Goal: Task Accomplishment & Management: Manage account settings

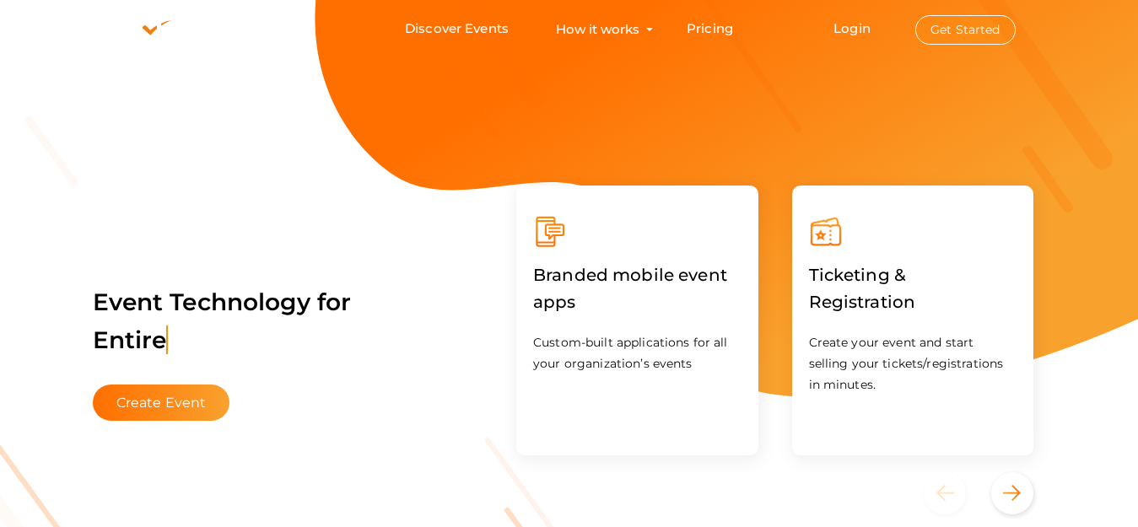
click at [965, 27] on button "Get Started" at bounding box center [966, 30] width 100 height 30
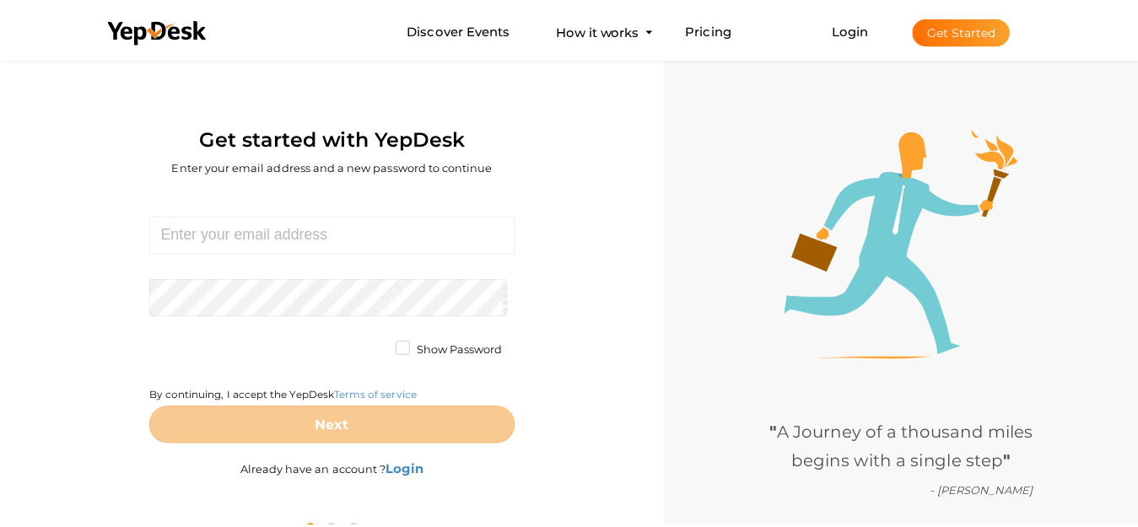
scroll to position [54, 0]
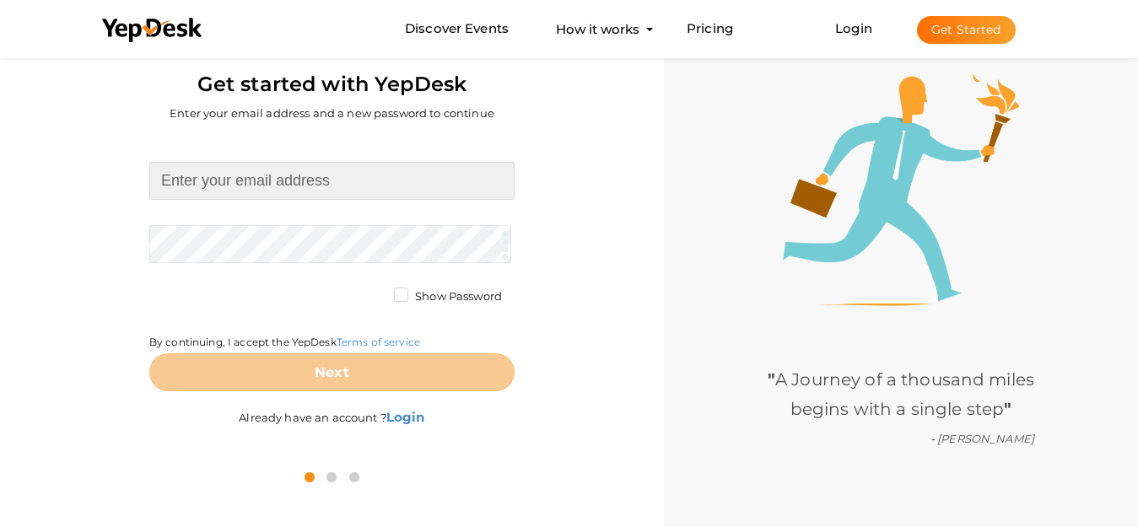
click at [283, 199] on input at bounding box center [331, 181] width 365 height 38
paste input "bakt23463@gmail.com"
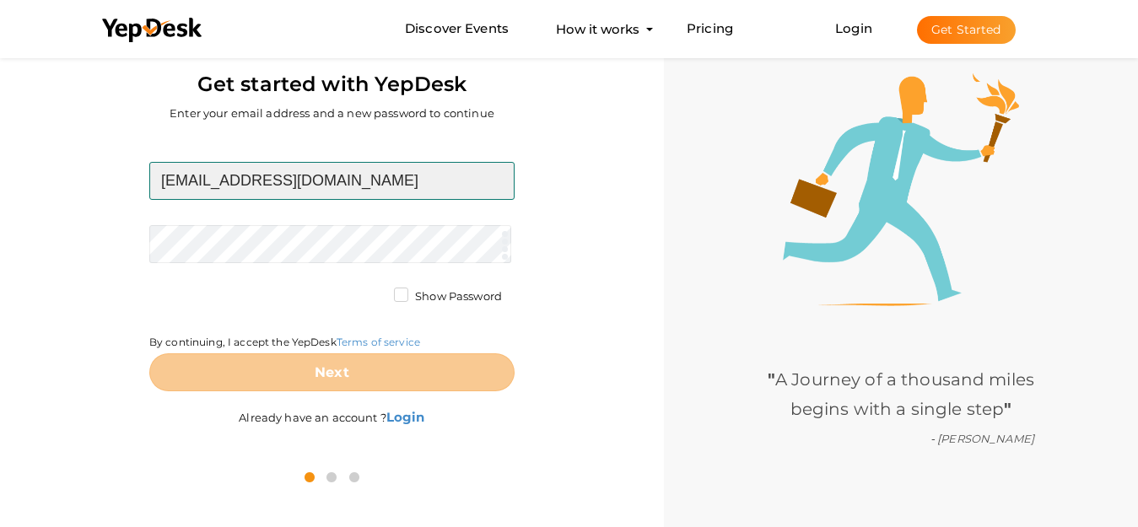
type input "bakt23463@gmail.com"
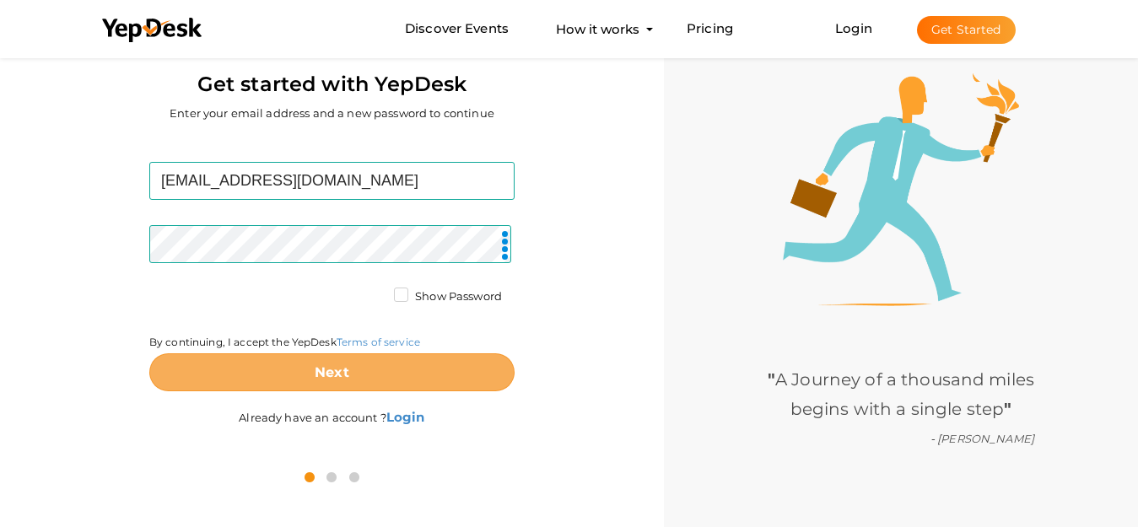
click at [354, 364] on button "Next" at bounding box center [331, 373] width 365 height 38
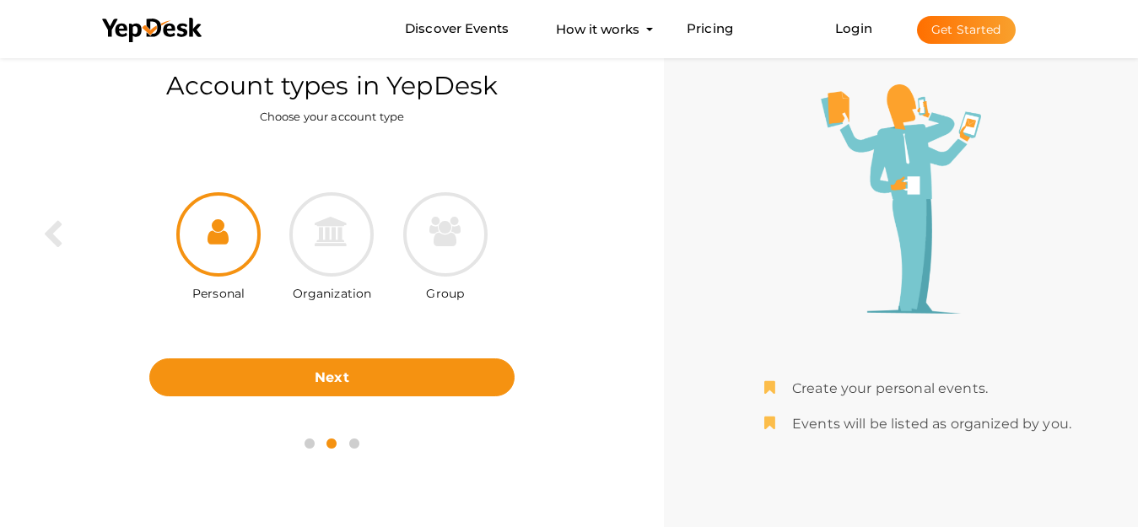
click at [305, 253] on div at bounding box center [331, 234] width 84 height 84
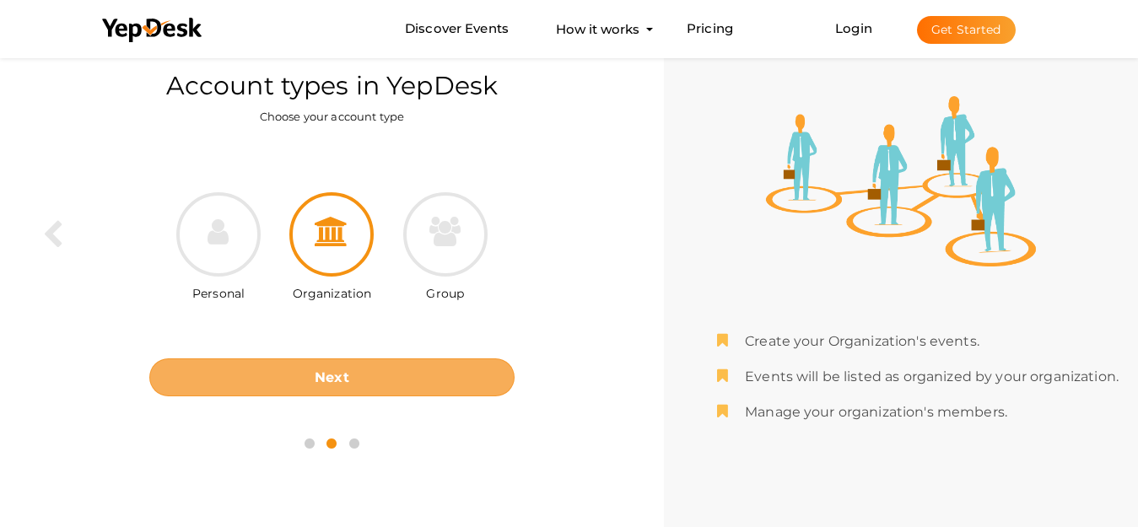
click at [371, 380] on button "Next" at bounding box center [331, 378] width 365 height 38
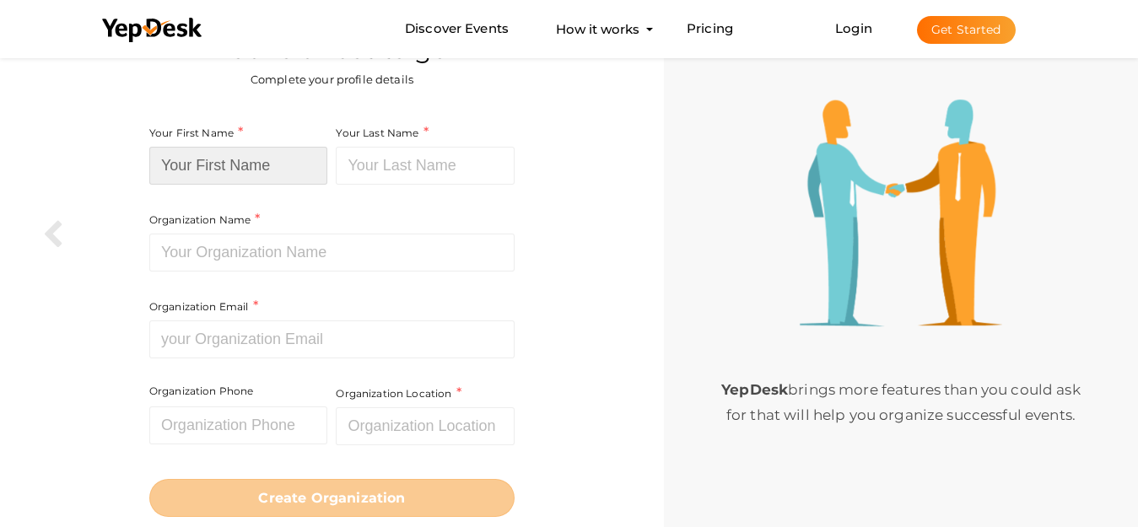
click at [230, 168] on input at bounding box center [238, 166] width 179 height 38
paste input "The Towne Law Firm Albany Injury Lawyers"
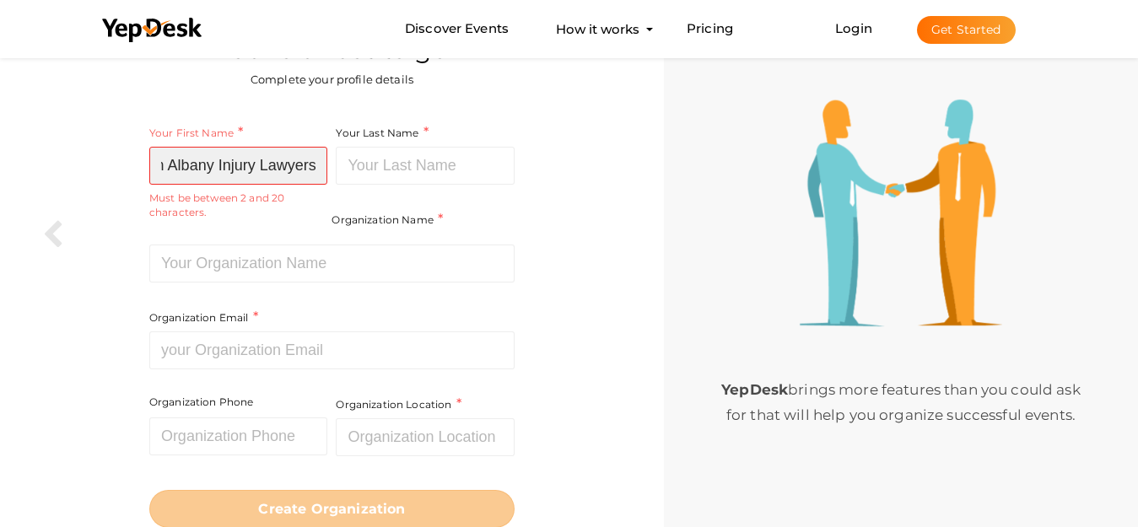
drag, startPoint x: 217, startPoint y: 161, endPoint x: 365, endPoint y: 170, distance: 148.8
click at [365, 170] on div "Your First Name The Towne Law Firm Albany Injury Lawyers Required. Must contain…" at bounding box center [331, 267] width 365 height 289
type input "The Towne Law Firm Albany"
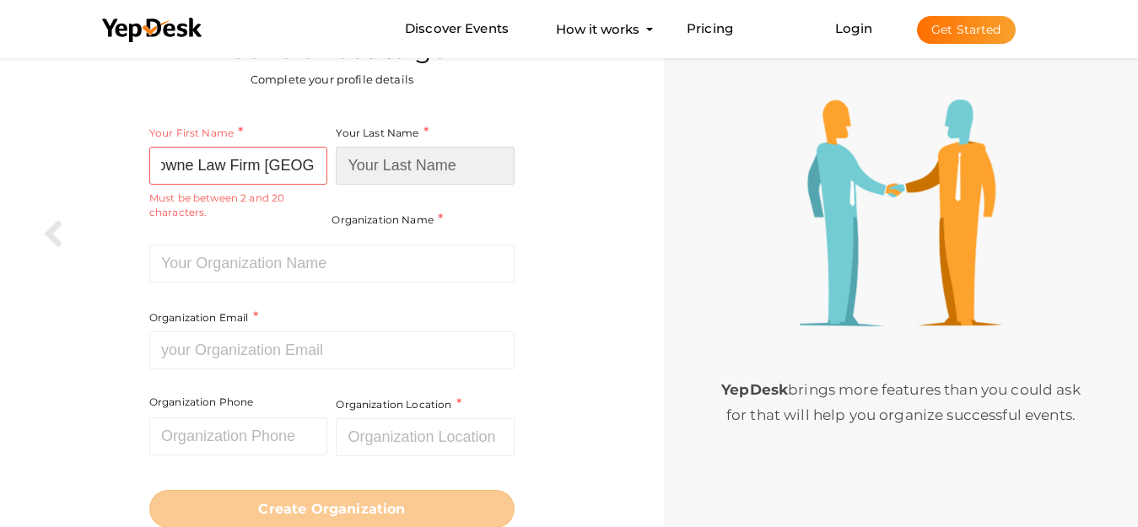
scroll to position [0, 0]
click at [412, 173] on input at bounding box center [425, 166] width 179 height 38
paste input "Injury Lawyers"
type input "Injury Lawyers"
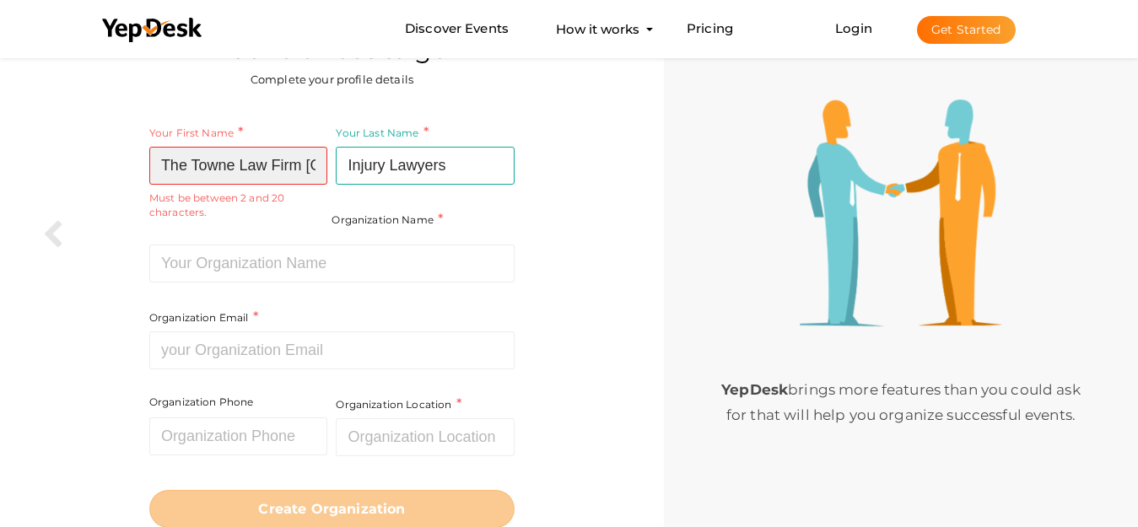
scroll to position [0, 41]
drag, startPoint x: 309, startPoint y: 163, endPoint x: 400, endPoint y: 170, distance: 91.5
click at [400, 170] on div "Your First Name The Towne Law Firm Albany Required. Must contain letters only. …" at bounding box center [331, 267] width 365 height 289
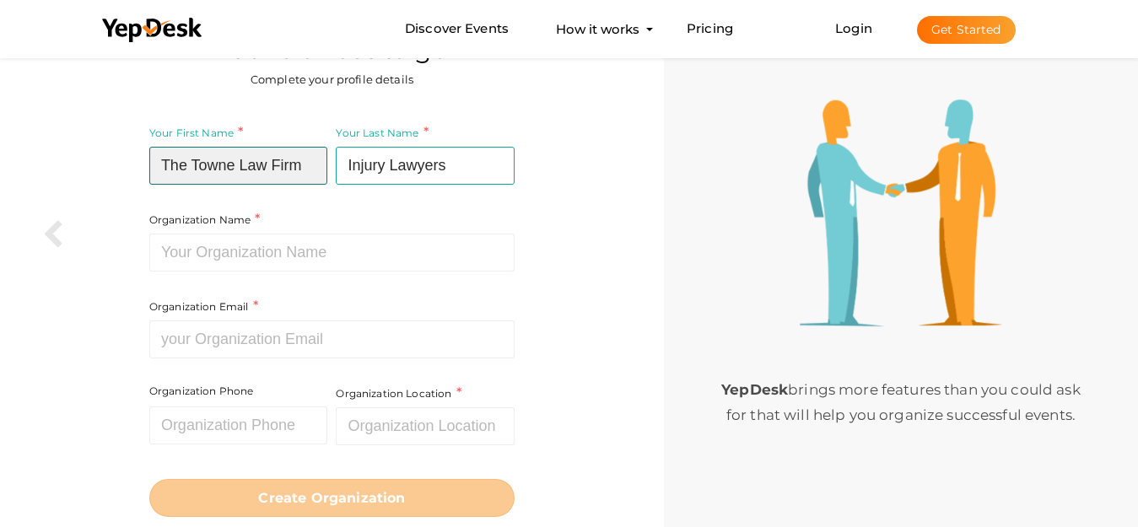
type input "The Towne Law Firm"
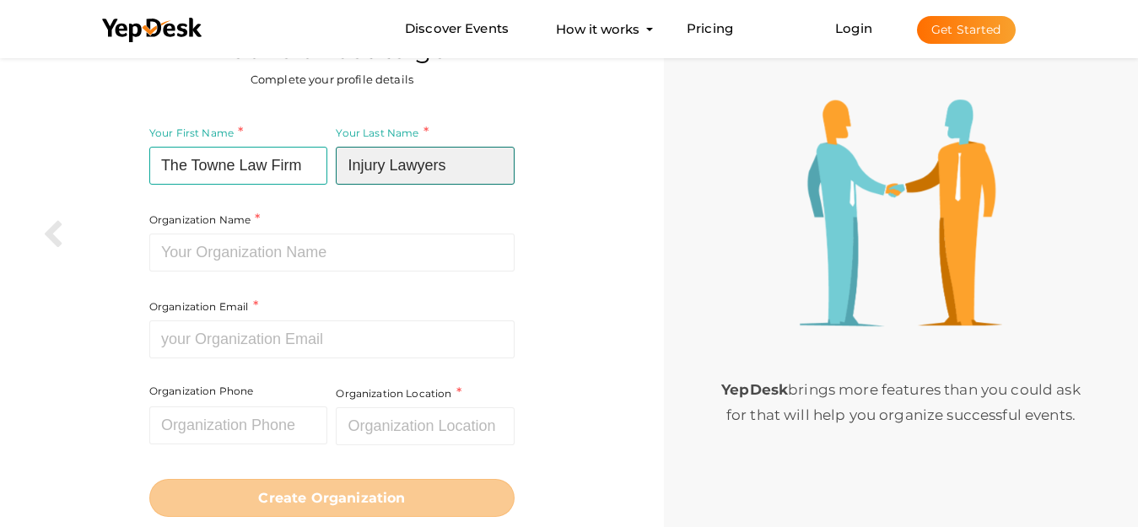
click at [345, 173] on input "Injury Lawyers" at bounding box center [425, 166] width 179 height 38
paste input "Albany"
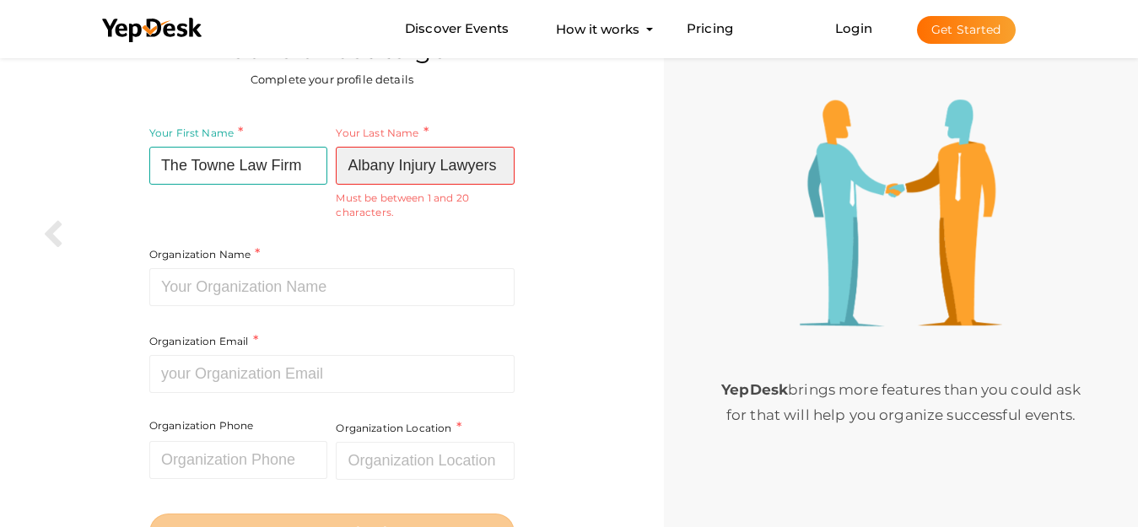
click at [362, 170] on input "Albany Injury Lawyers" at bounding box center [425, 166] width 179 height 38
type input "Albany Injury Lawyers"
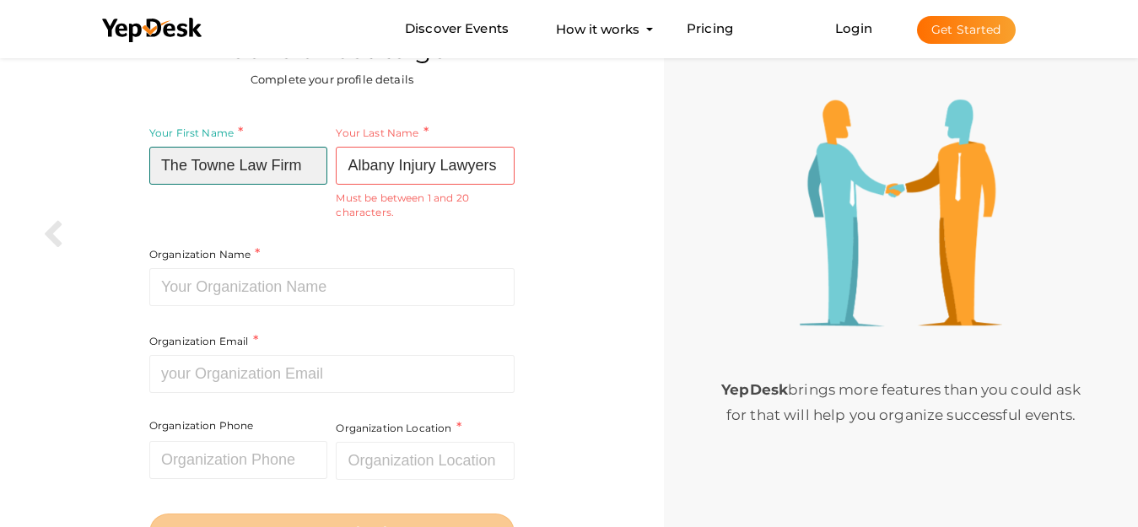
click at [284, 165] on input "The Towne Law Firm" at bounding box center [238, 166] width 179 height 38
type input "The Towne Law"
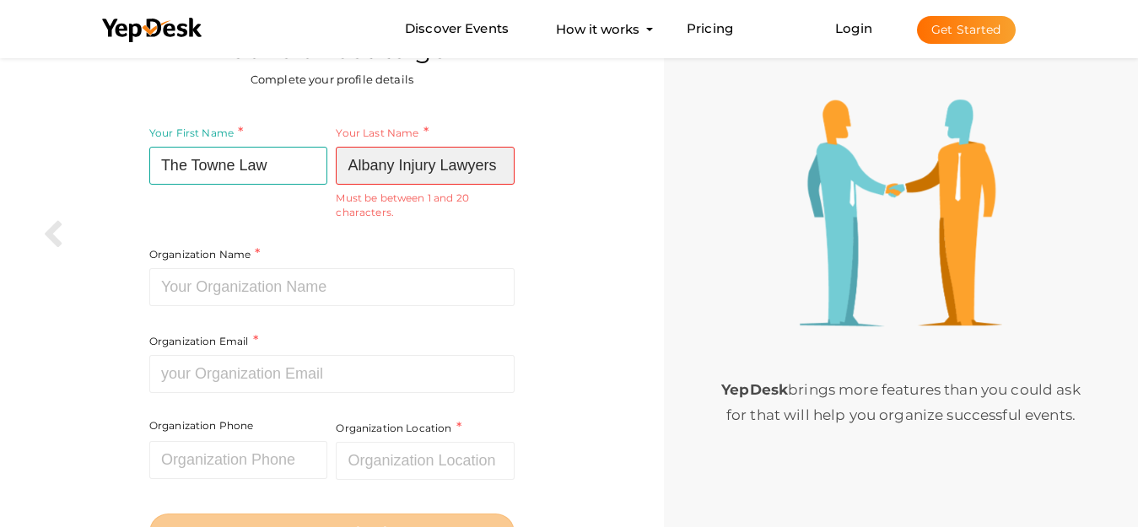
click at [354, 156] on input "Albany Injury Lawyers" at bounding box center [425, 166] width 179 height 38
paste input "Firm"
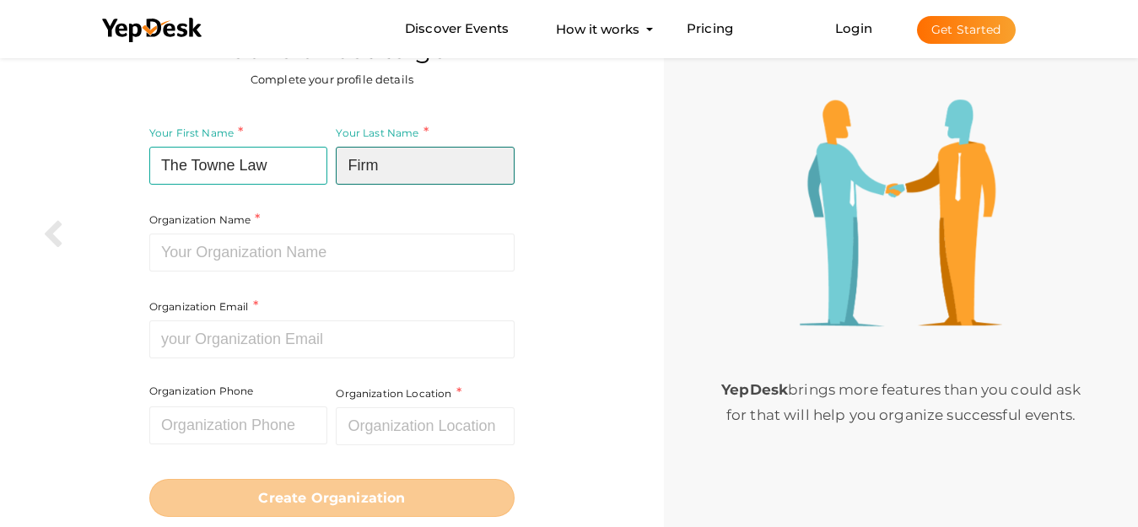
type input "Firm"
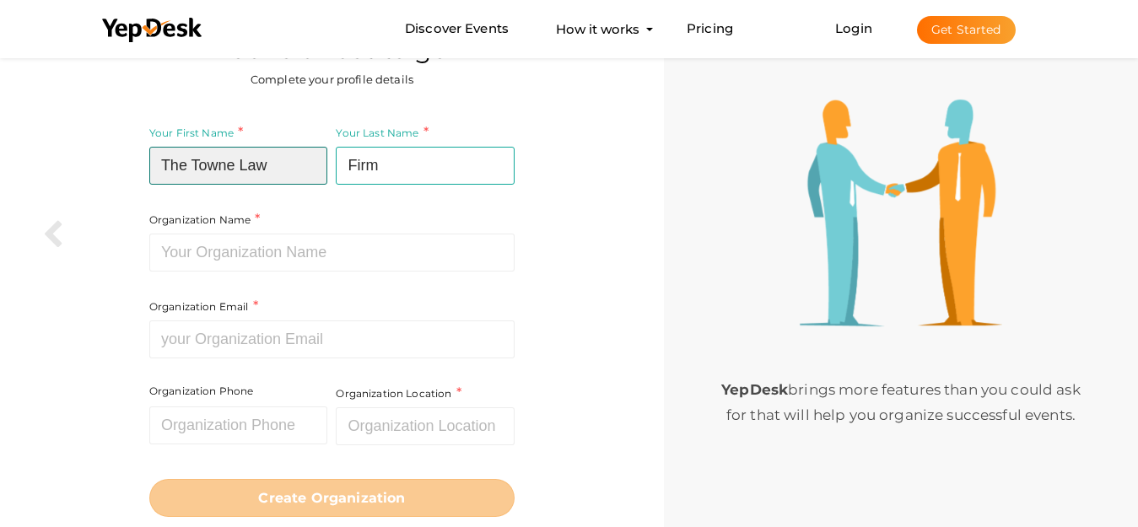
click at [295, 160] on input "The Towne Law" at bounding box center [238, 166] width 179 height 38
type input "The Towne Law"
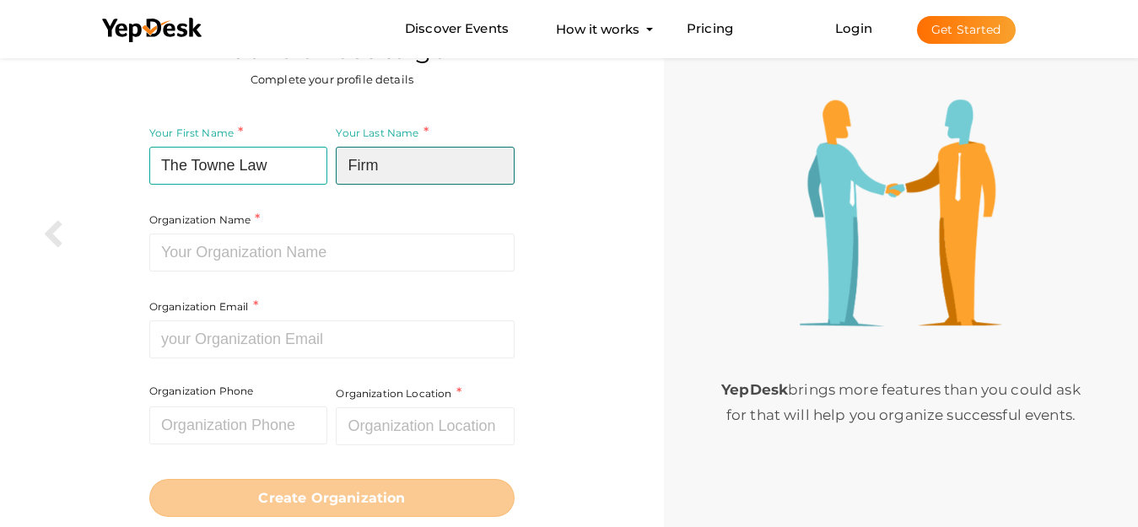
click at [365, 163] on input "Firm" at bounding box center [425, 166] width 179 height 38
click at [430, 163] on input "Firm" at bounding box center [425, 166] width 179 height 38
type input "Firm"
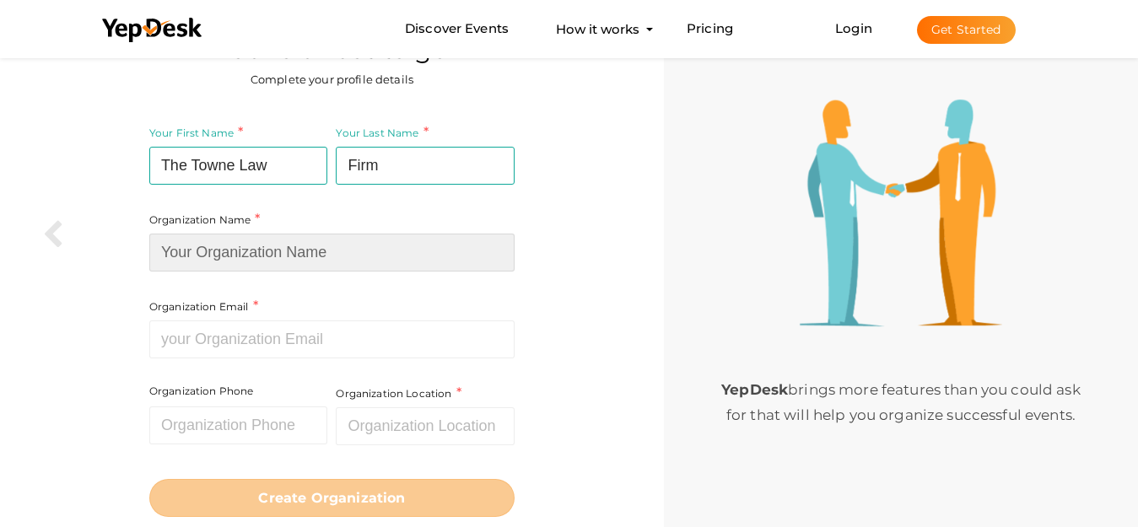
click at [268, 250] on input at bounding box center [331, 253] width 365 height 38
paste input "The Towne Law Firm Albany Injury Lawyers"
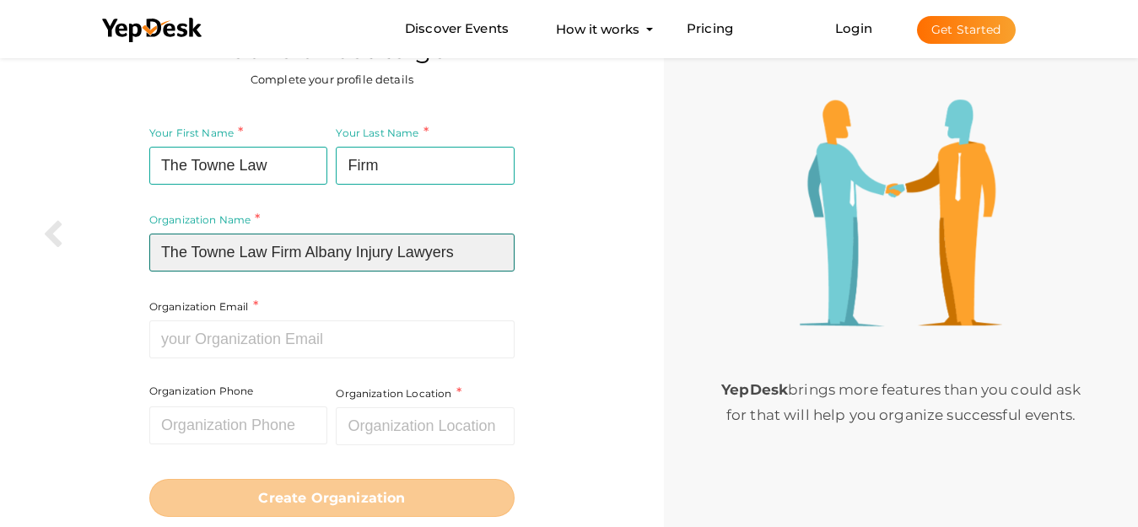
type input "The Towne Law Firm Albany Injury Lawyers"
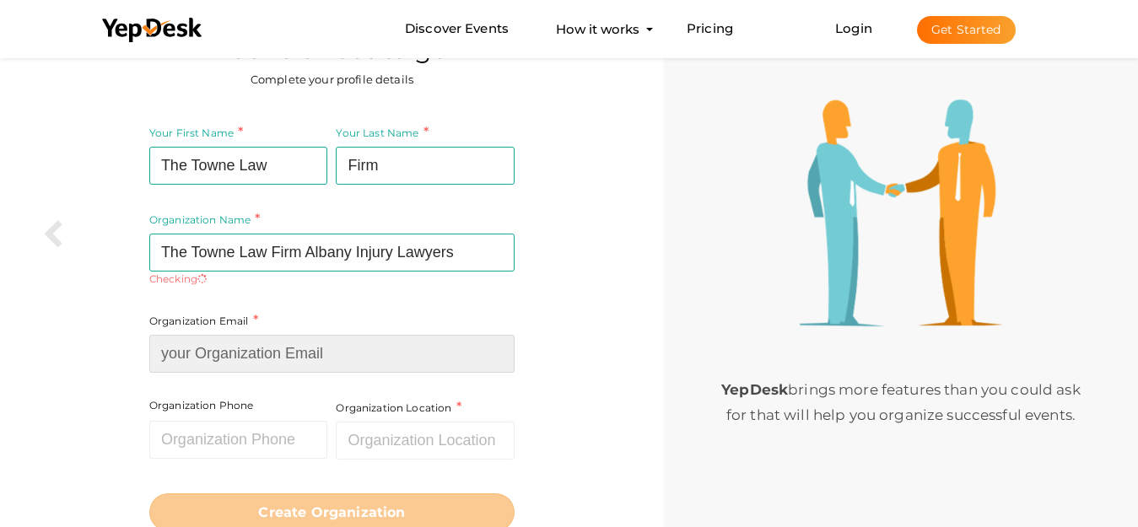
click at [206, 341] on input at bounding box center [331, 354] width 365 height 38
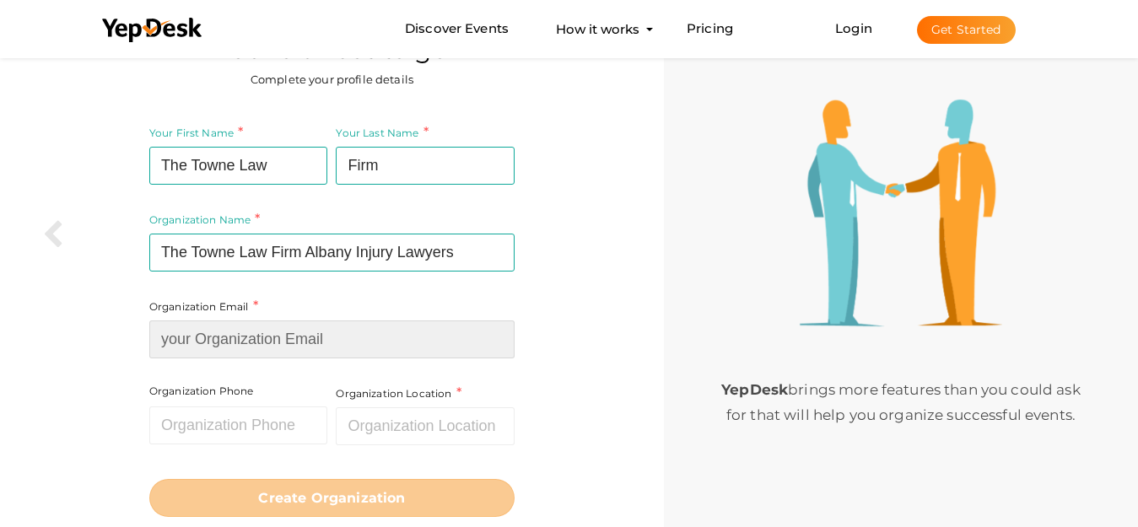
paste input "[EMAIL_ADDRESS][DOMAIN_NAME]"
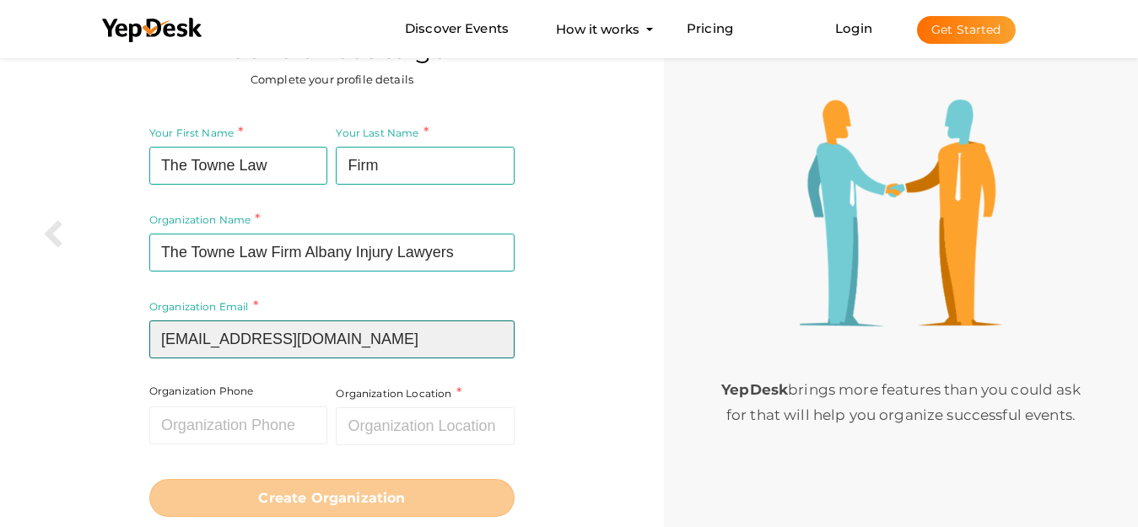
type input "[EMAIL_ADDRESS][DOMAIN_NAME]"
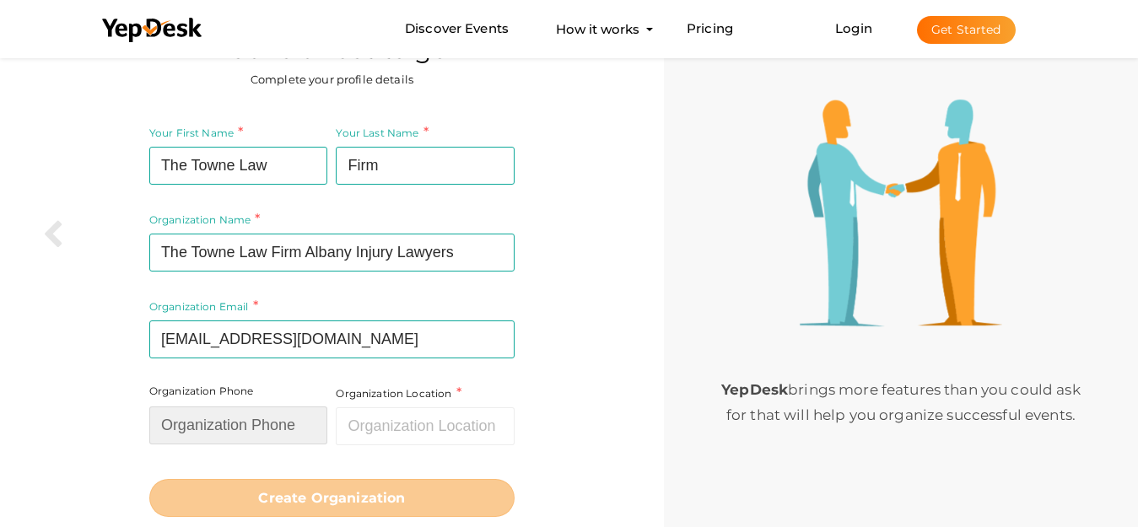
click at [219, 412] on input "text" at bounding box center [238, 426] width 179 height 38
paste input "5184521800"
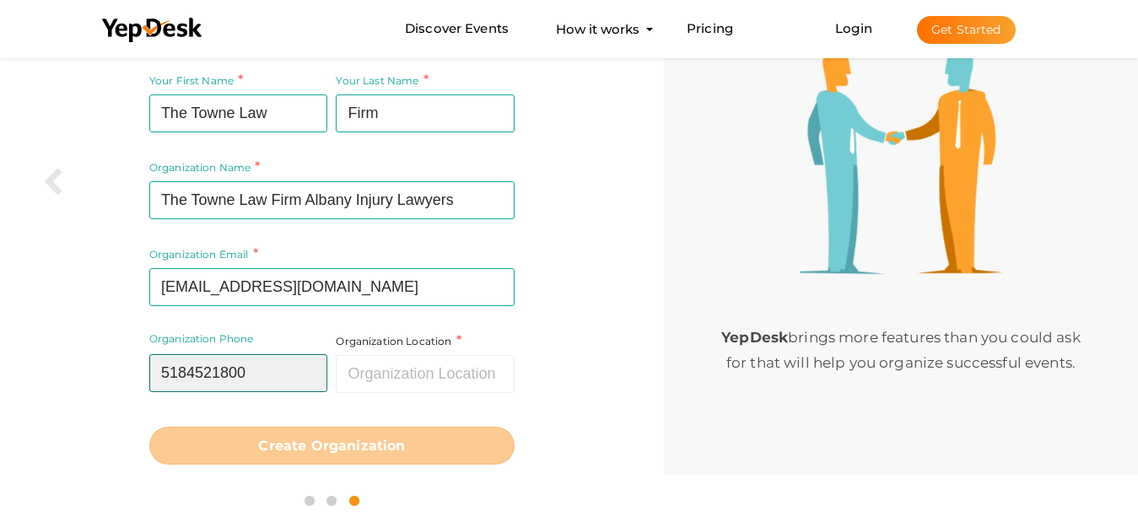
type input "5184521800"
click at [106, 395] on div "Your First Name The Towne Law Required. Must contain letters only. Must be betw…" at bounding box center [332, 268] width 639 height 414
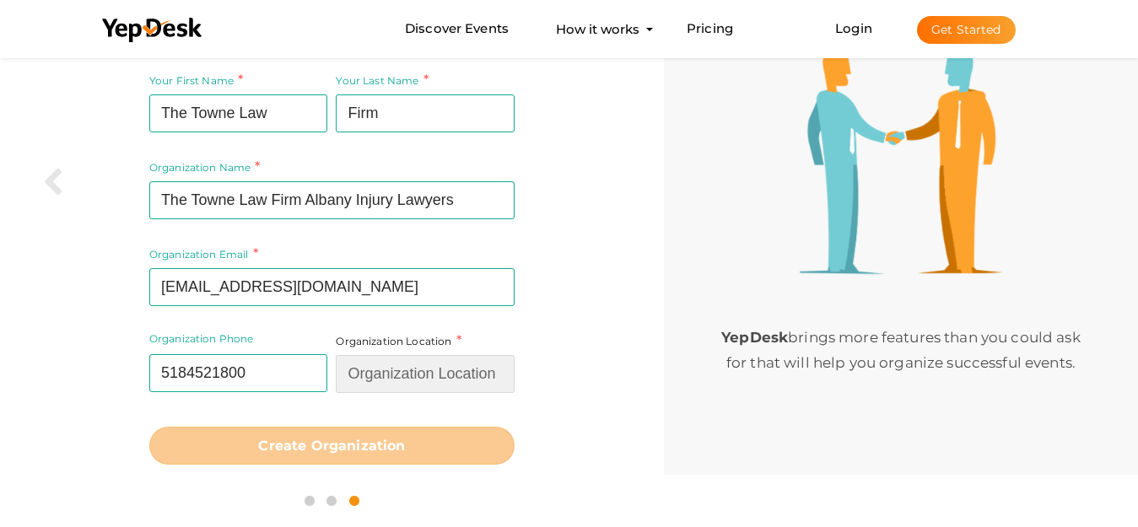
click at [386, 384] on input "text" at bounding box center [425, 374] width 179 height 38
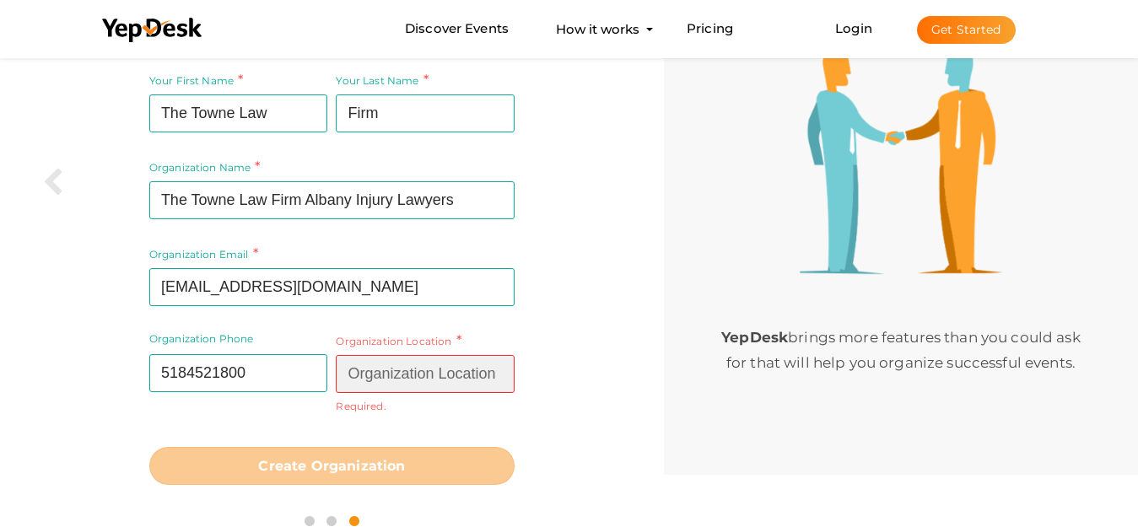
paste input "Albany, NY 12205"
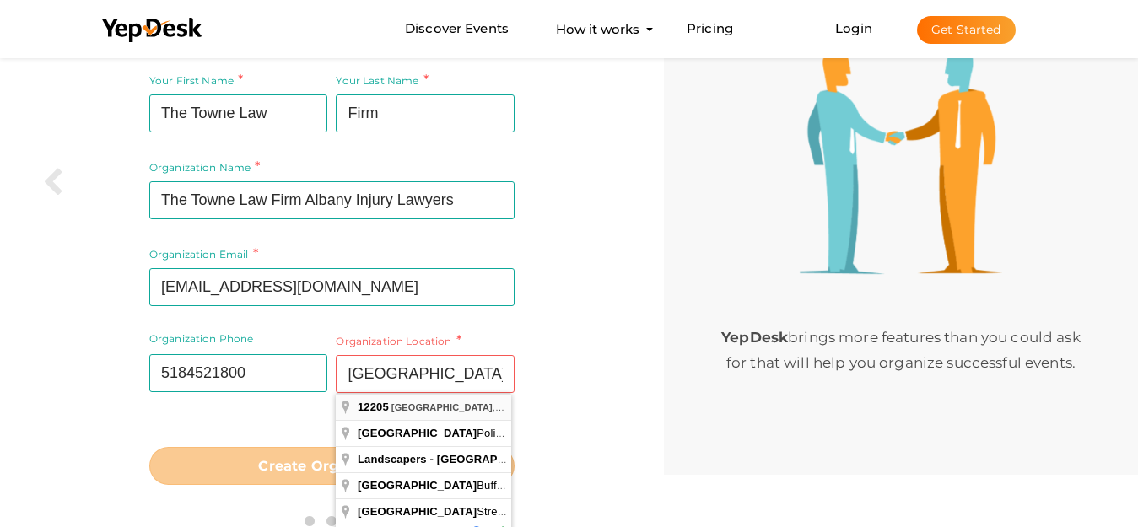
type input "[GEOGRAPHIC_DATA], [GEOGRAPHIC_DATA]"
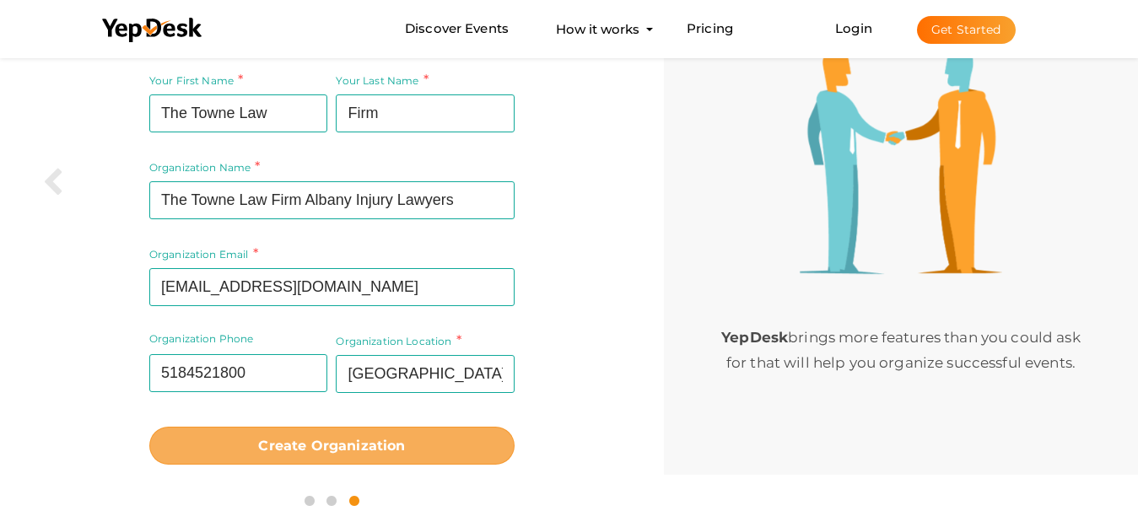
click at [299, 456] on button "Create Organization" at bounding box center [331, 446] width 365 height 38
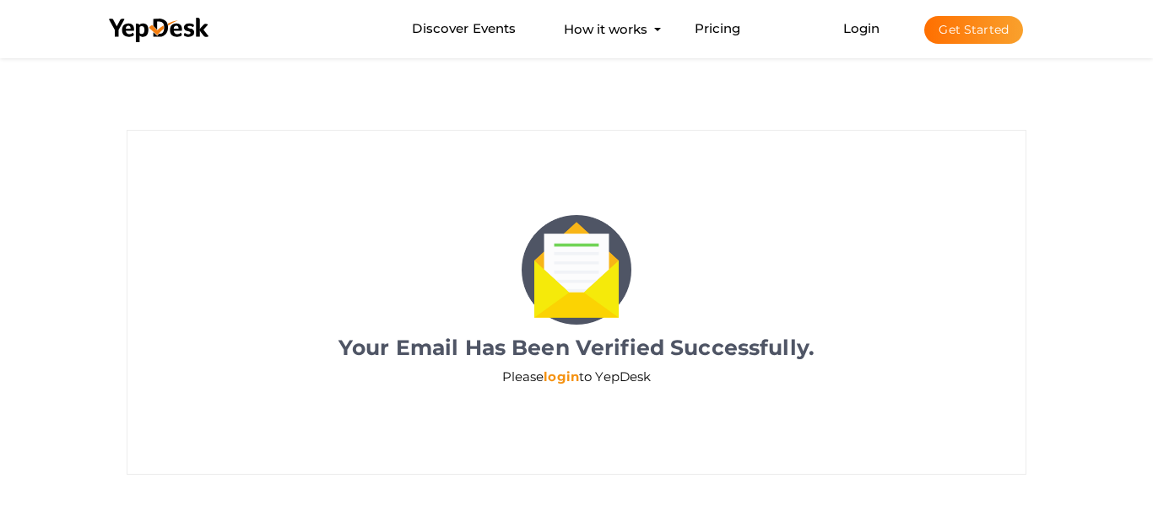
click at [559, 372] on link "login" at bounding box center [560, 377] width 35 height 16
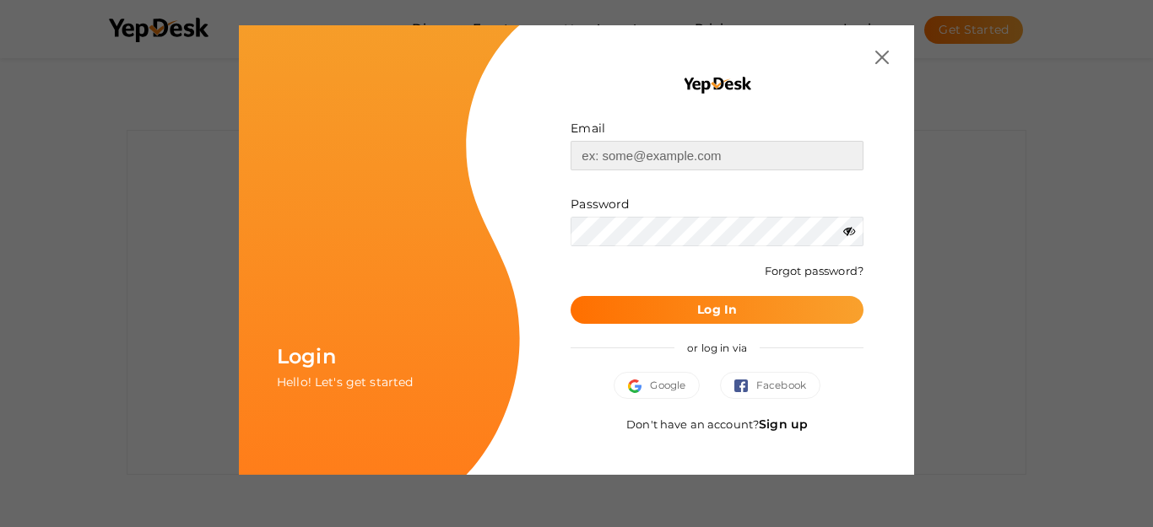
click at [624, 157] on input "text" at bounding box center [716, 156] width 293 height 30
click at [663, 163] on input "text" at bounding box center [716, 156] width 293 height 30
paste input "[EMAIL_ADDRESS][DOMAIN_NAME]"
type input "[EMAIL_ADDRESS][DOMAIN_NAME]"
click at [697, 305] on b "Log In" at bounding box center [717, 309] width 40 height 15
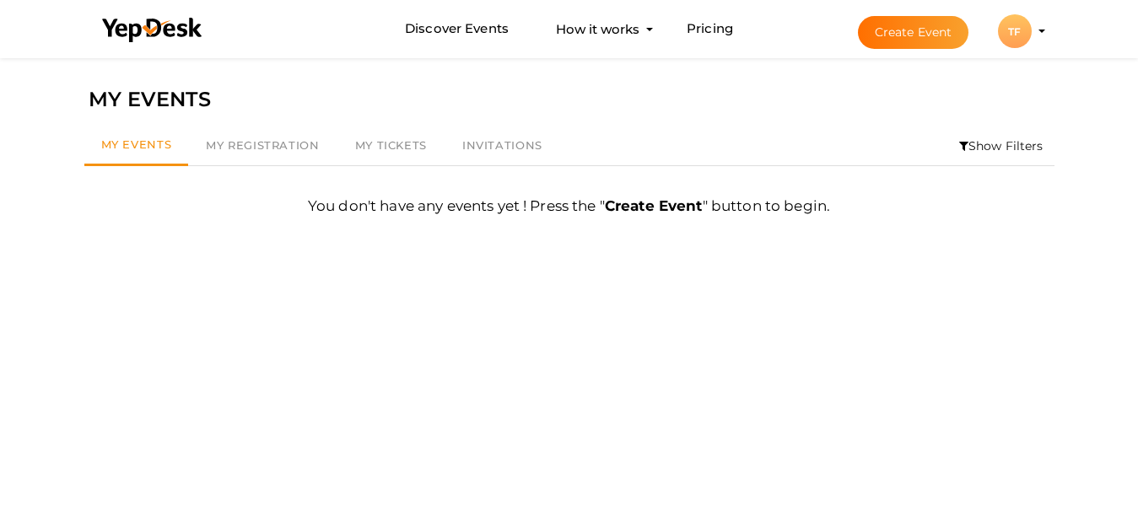
click at [1004, 39] on div "TF" at bounding box center [1015, 31] width 34 height 34
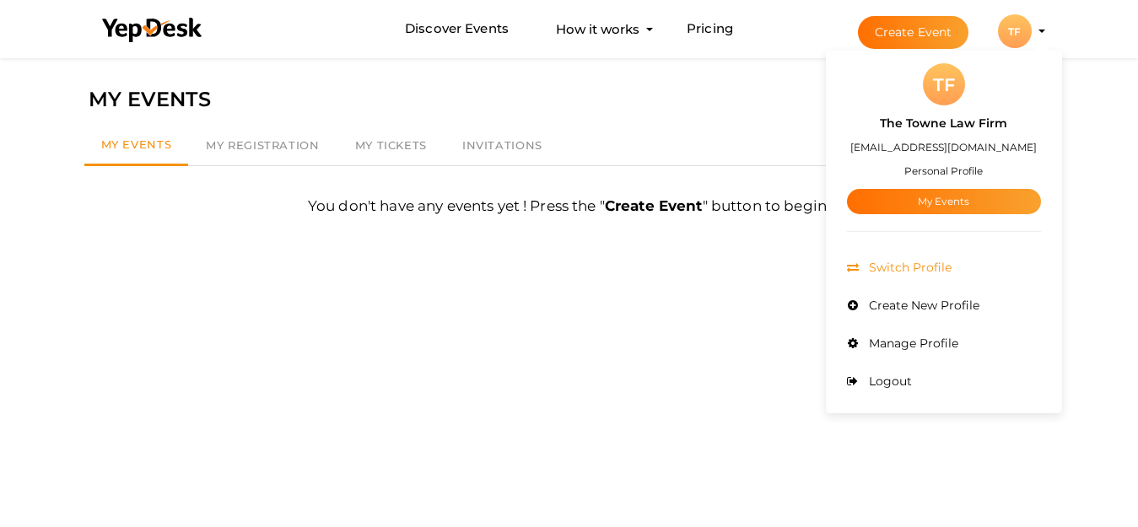
click at [904, 270] on span "Switch Profile" at bounding box center [908, 267] width 87 height 15
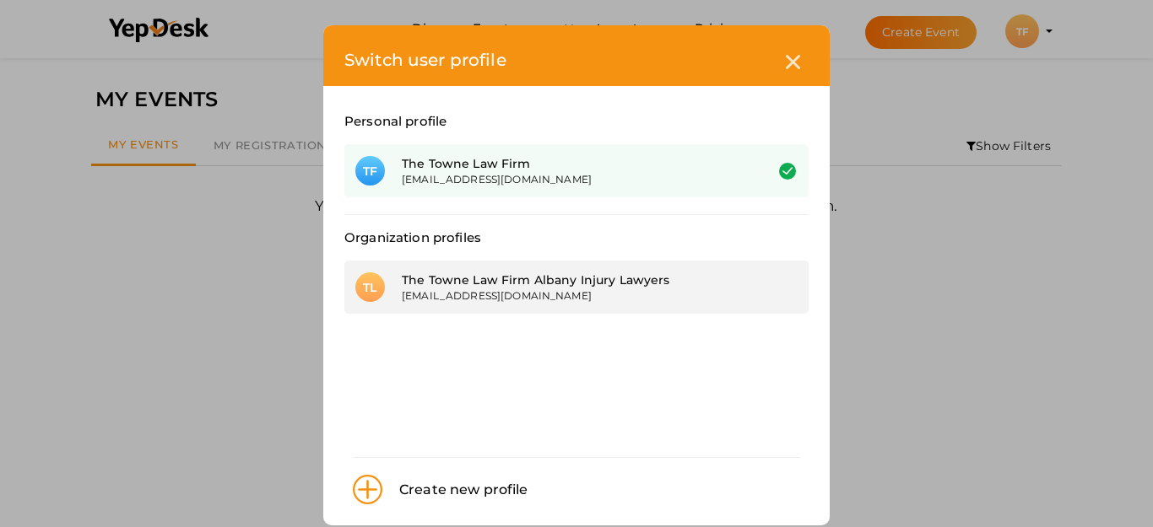
click at [615, 273] on div "The Towne Law Firm Albany Injury Lawyers" at bounding box center [570, 280] width 337 height 17
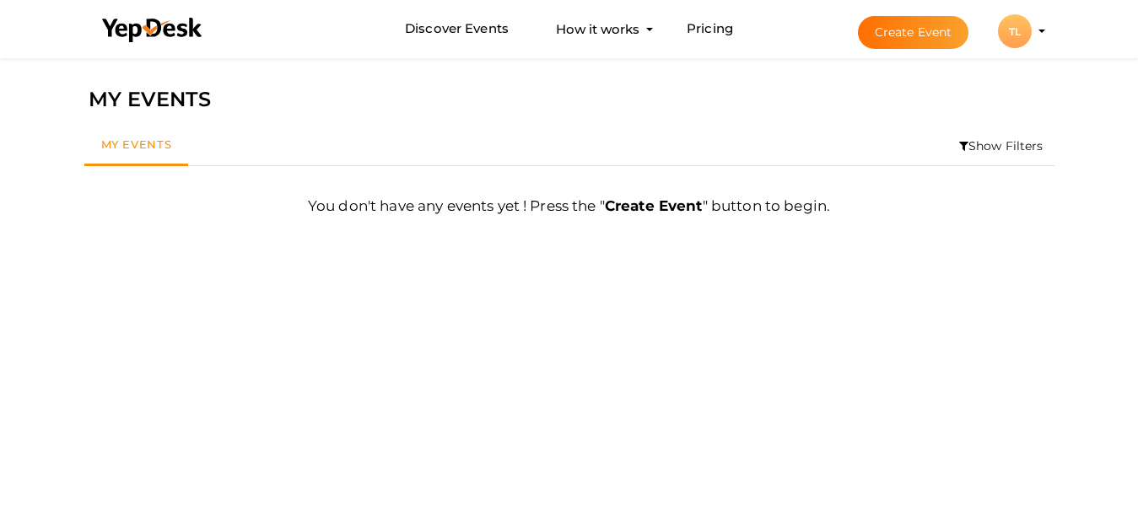
click at [1025, 30] on div "TL" at bounding box center [1015, 31] width 34 height 34
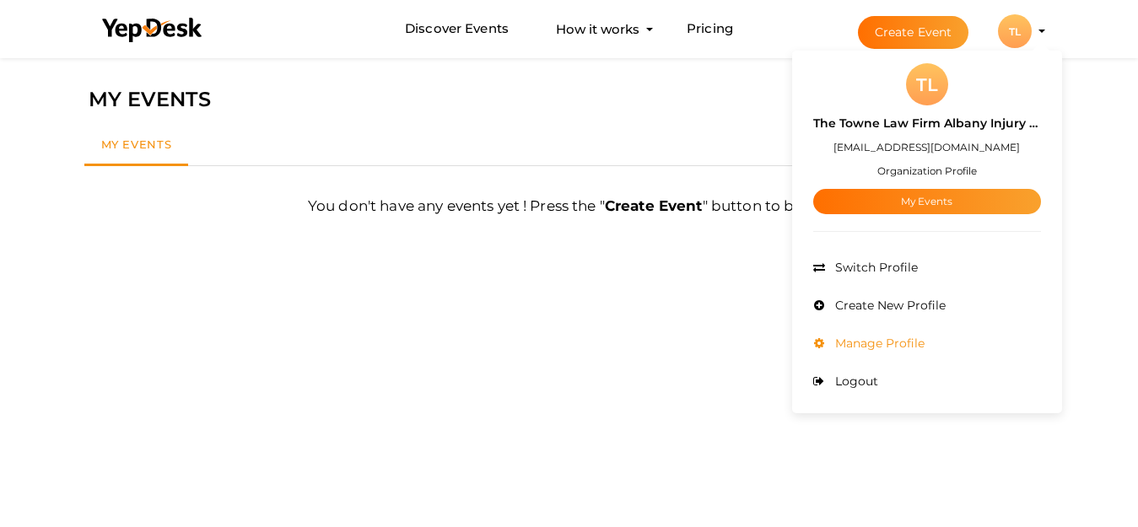
click at [873, 343] on span "Manage Profile" at bounding box center [878, 343] width 94 height 15
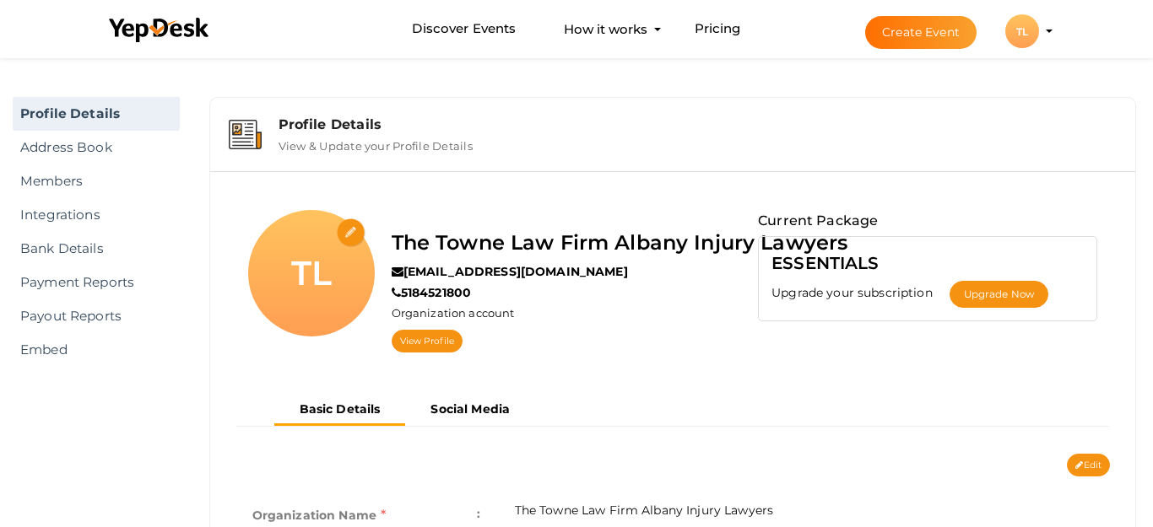
scroll to position [54, 0]
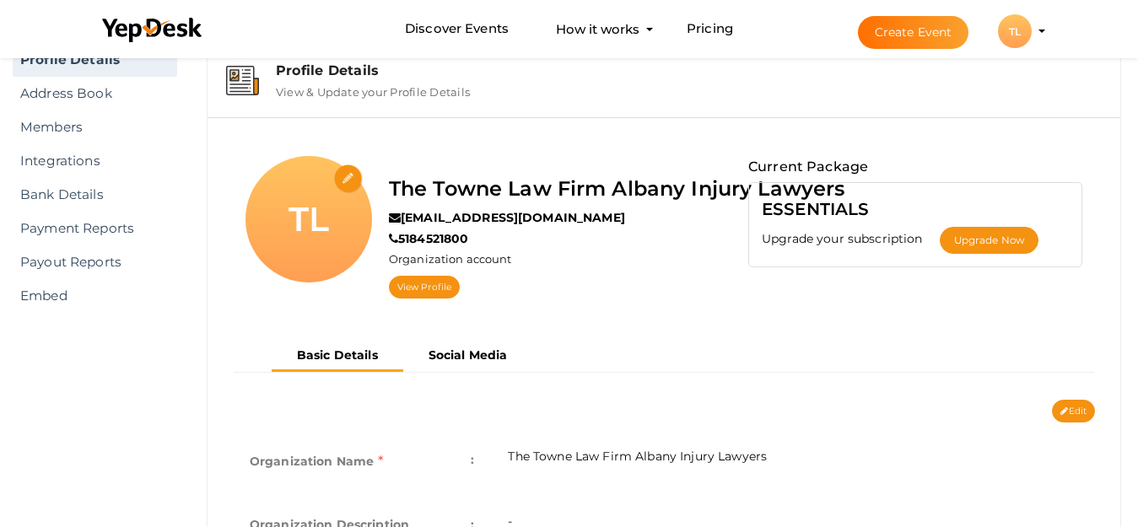
click at [354, 184] on input "file" at bounding box center [349, 180] width 30 height 30
type input "C:\fakepath\logo.png"
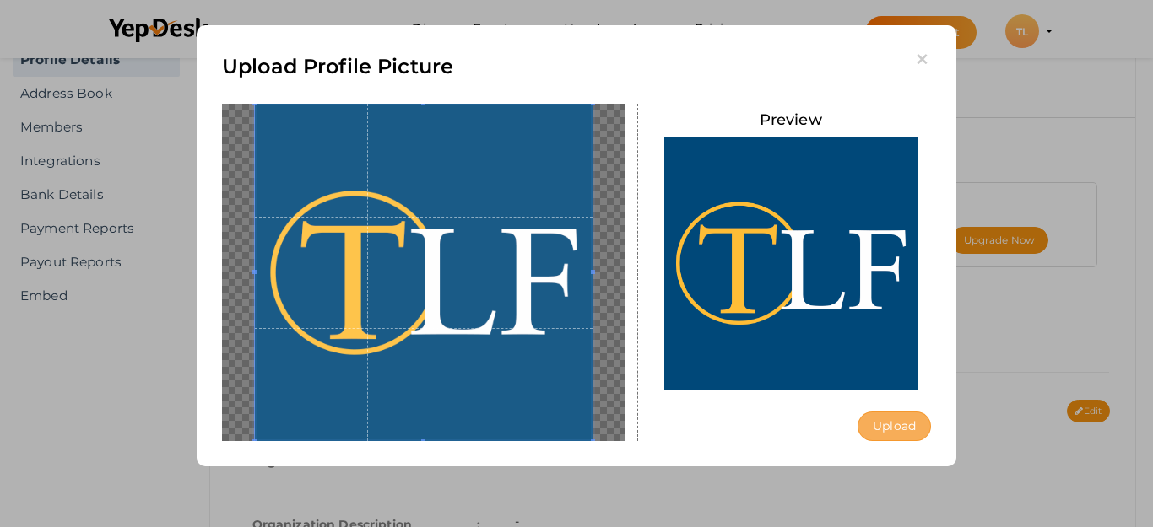
click at [899, 426] on button "Upload" at bounding box center [893, 427] width 73 height 30
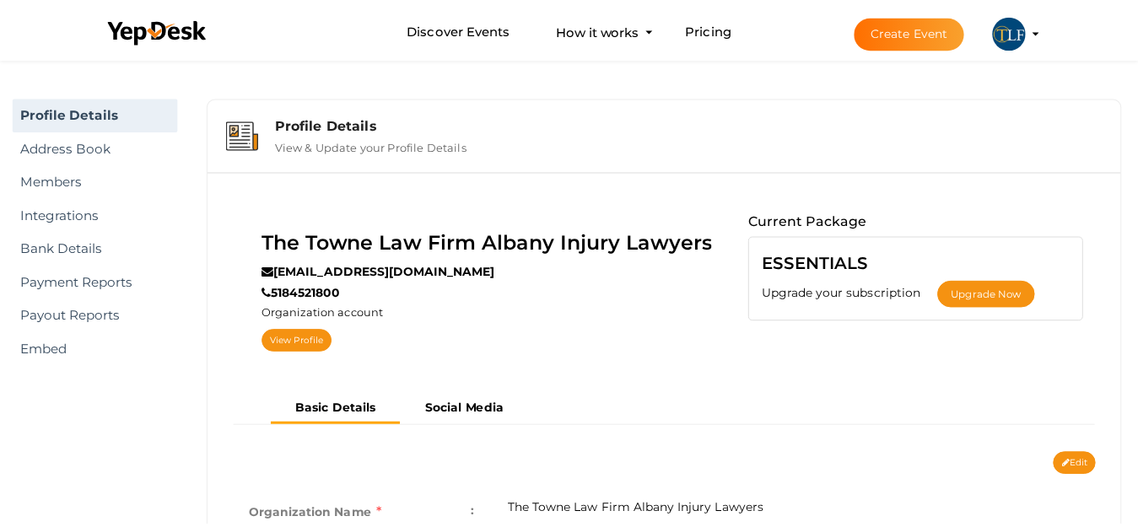
scroll to position [54, 0]
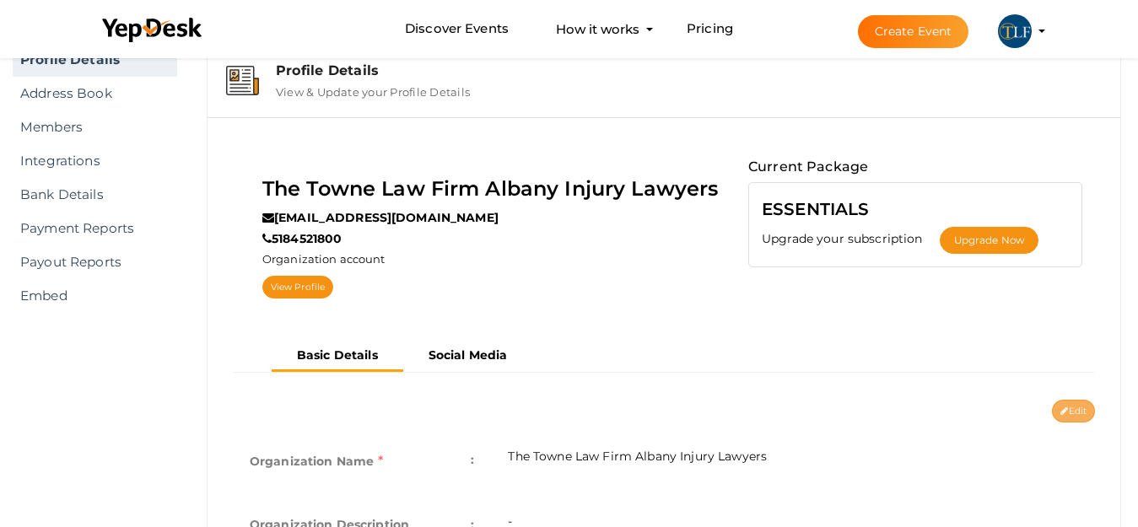
click at [1061, 410] on icon at bounding box center [1065, 412] width 8 height 9
type input "The Towne Law Firm Albany Injury Lawyers"
type input "[EMAIL_ADDRESS][DOMAIN_NAME]"
type input "5184521800"
select select "9"
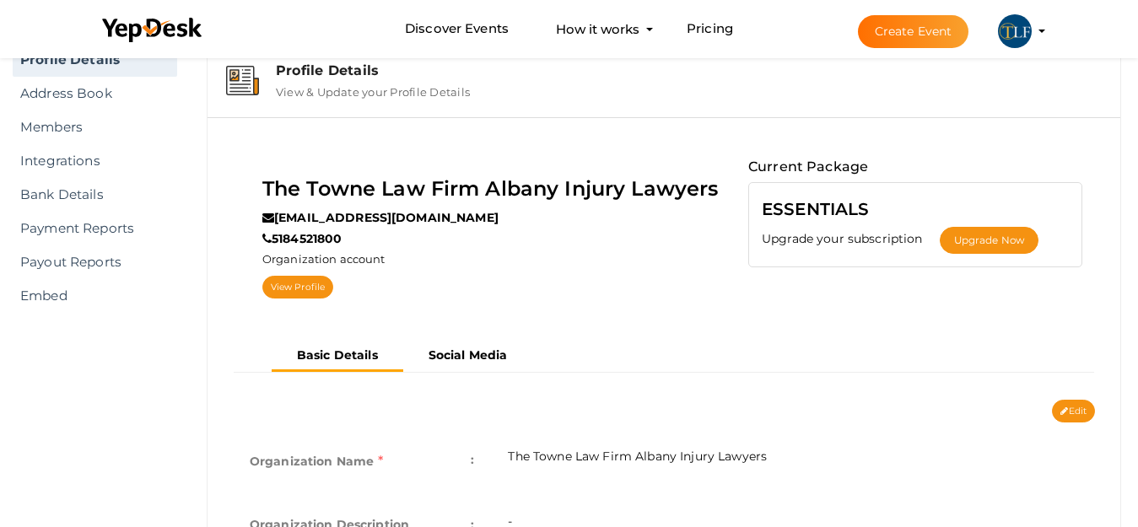
type input "[GEOGRAPHIC_DATA], [GEOGRAPHIC_DATA]"
type input "the-towne-law-firm-albany-injury-lawyers"
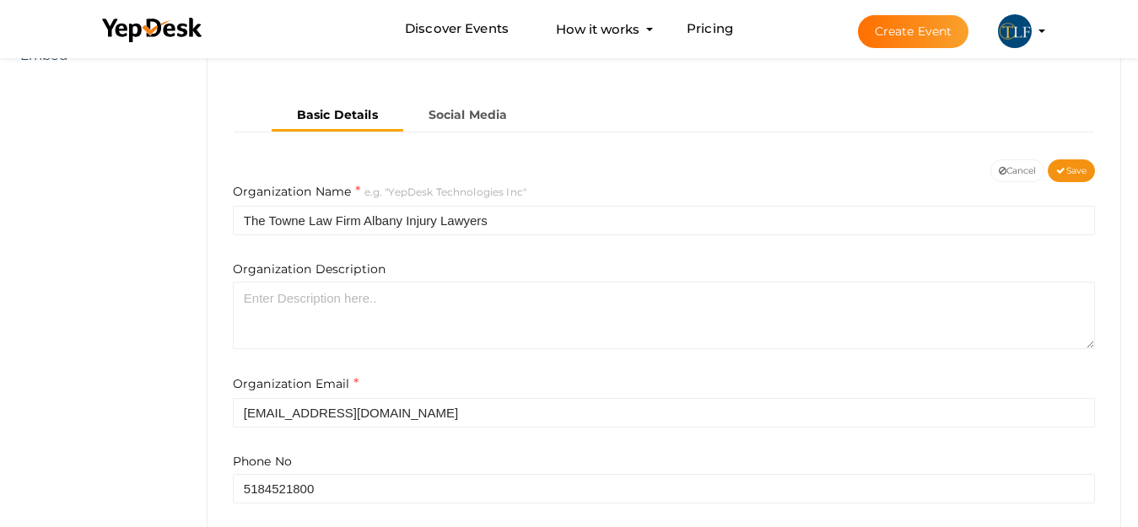
scroll to position [307, 0]
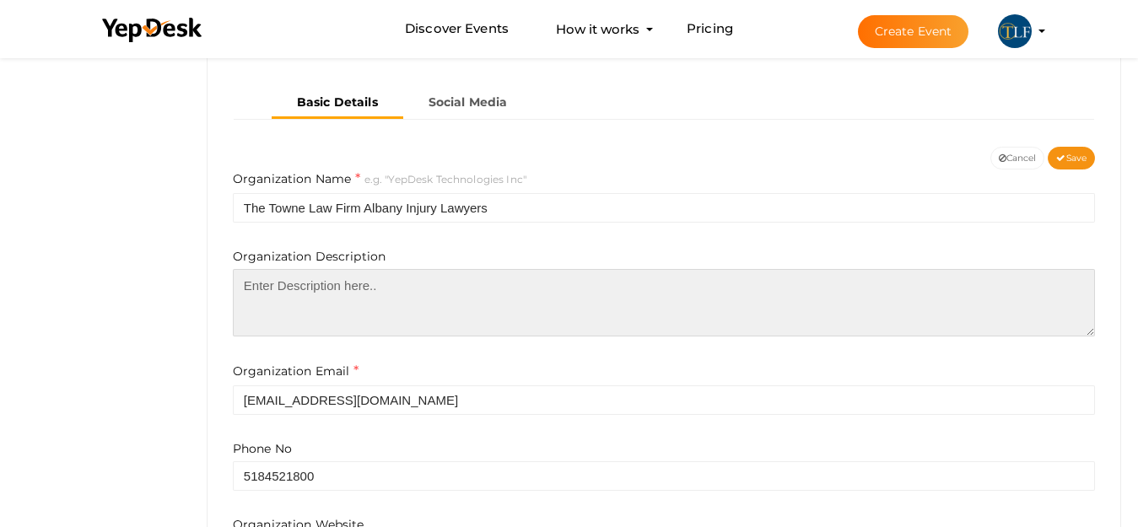
click at [367, 303] on textarea at bounding box center [664, 303] width 862 height 68
paste textarea "Headquartered in Albany, New York, the attorneys and professional staff of <a h…"
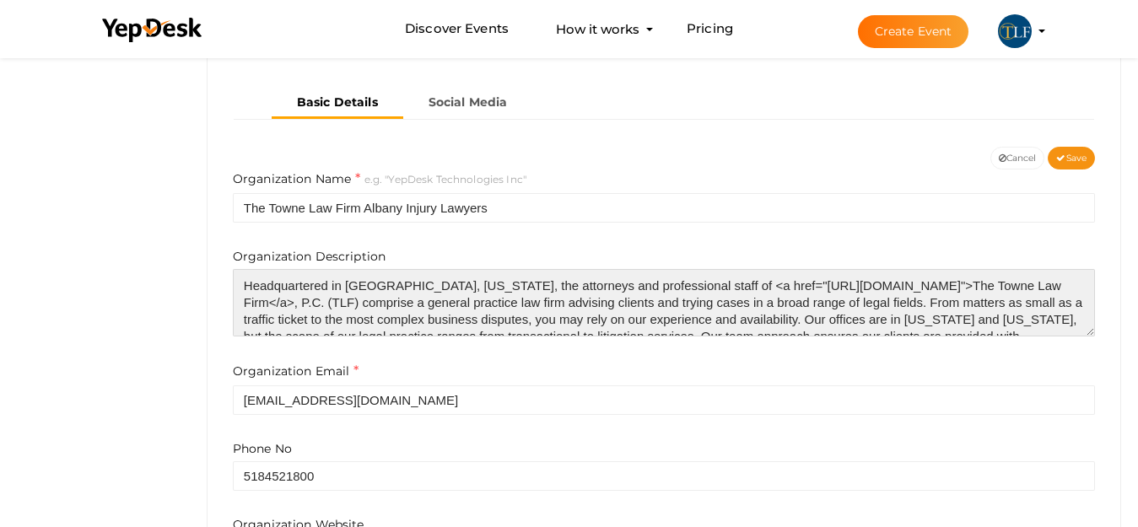
scroll to position [41, 0]
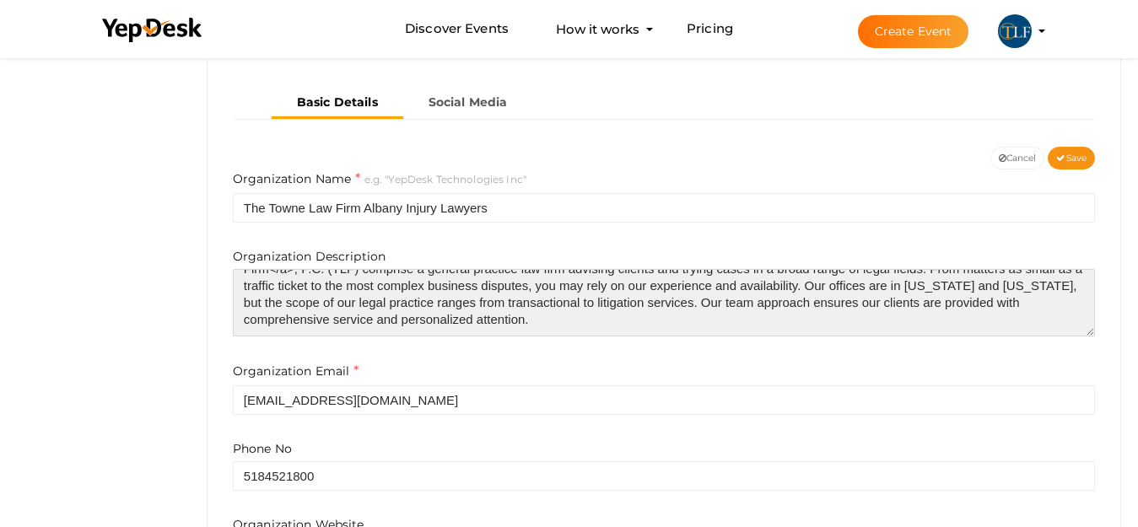
type textarea "Headquartered in Albany, New York, the attorneys and professional staff of <a h…"
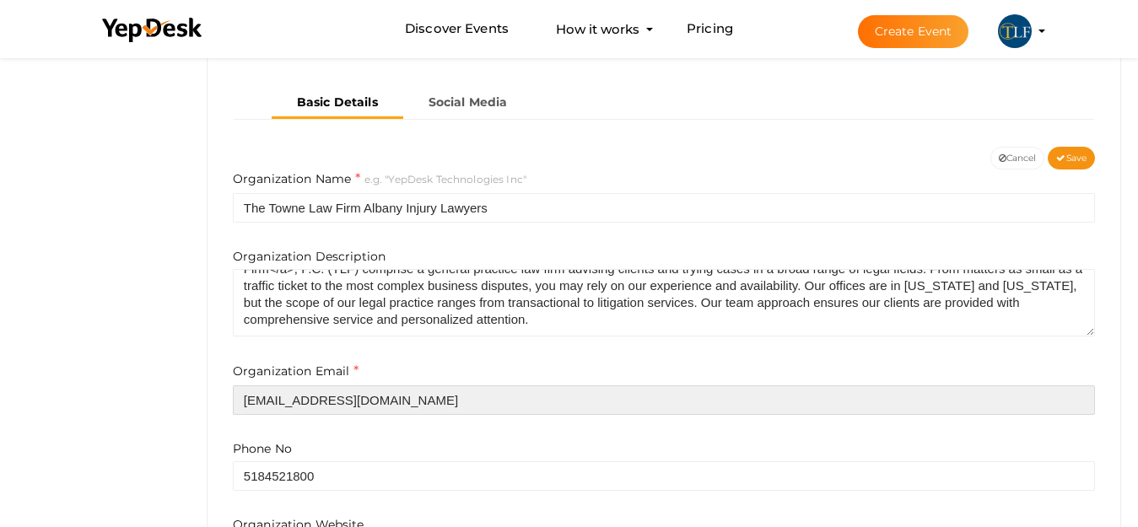
scroll to position [476, 0]
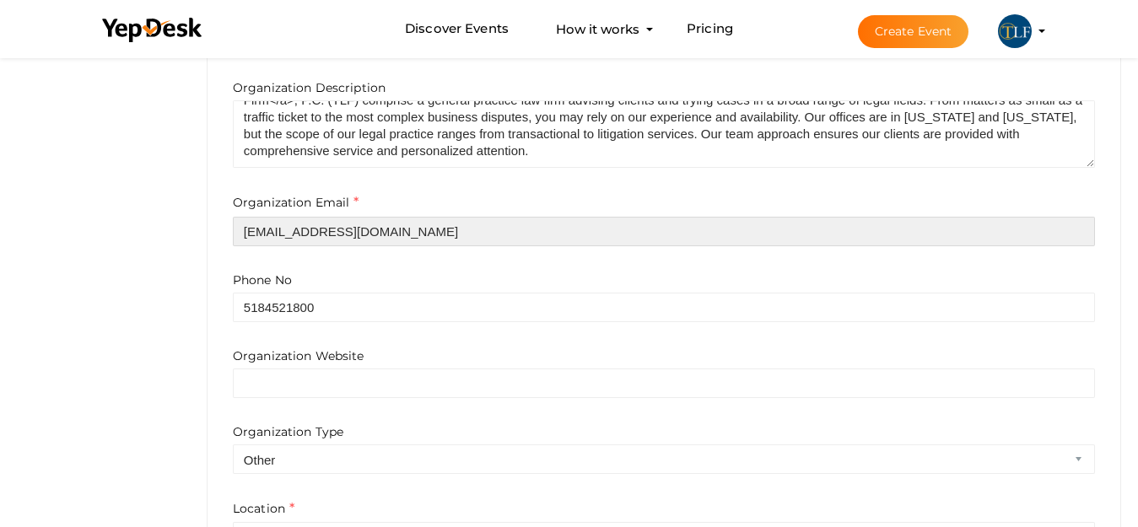
paste input "info@townelaw"
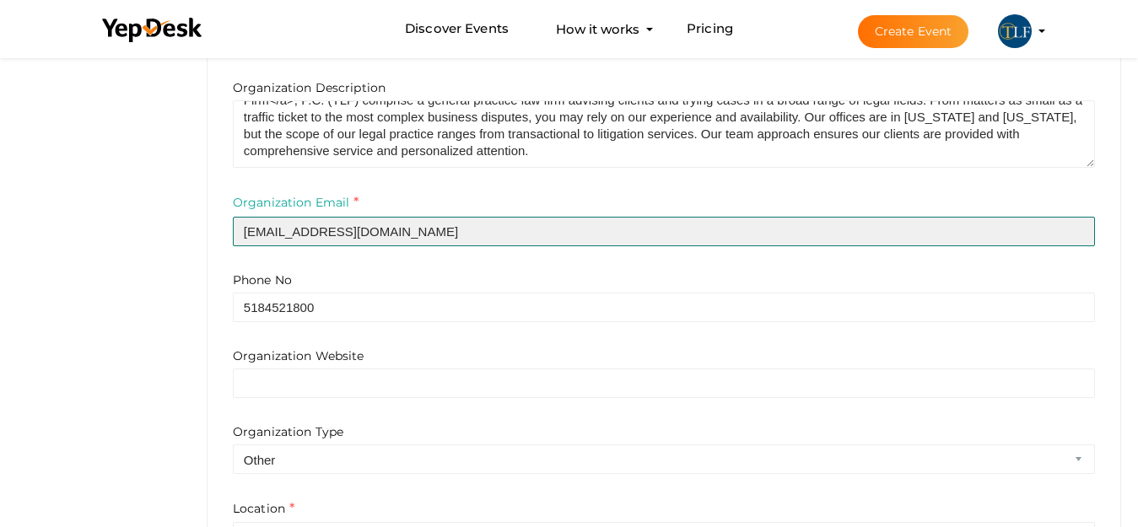
type input "[EMAIL_ADDRESS][DOMAIN_NAME]"
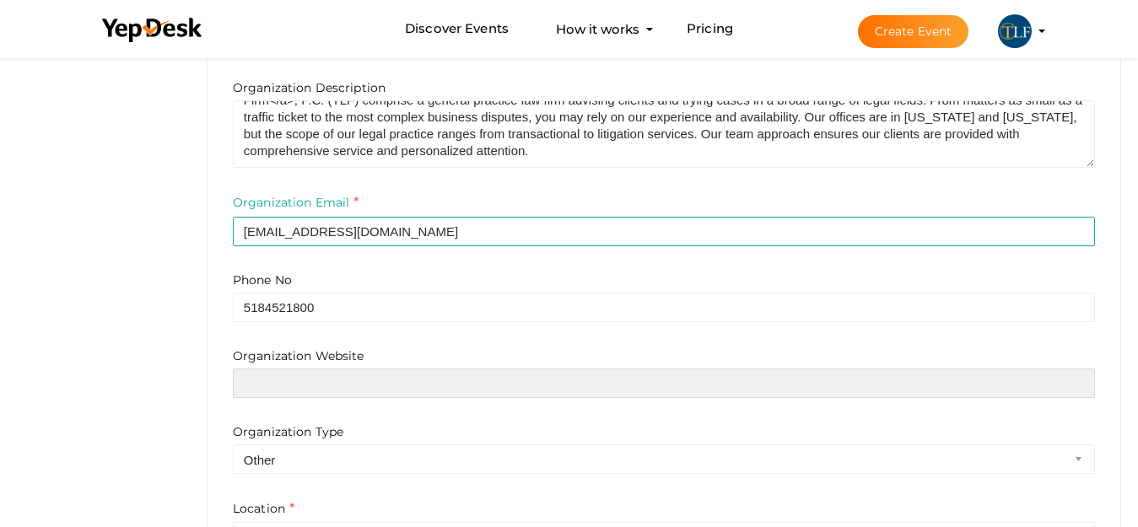
click at [311, 392] on input "text" at bounding box center [664, 384] width 862 height 30
paste input "https://townelaw.com/"
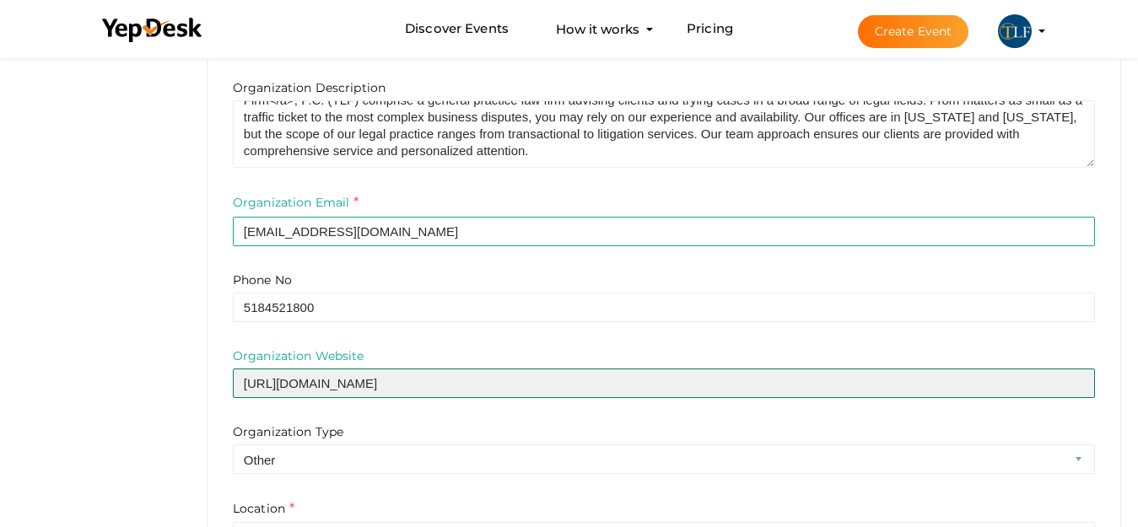
type input "https://townelaw.com/"
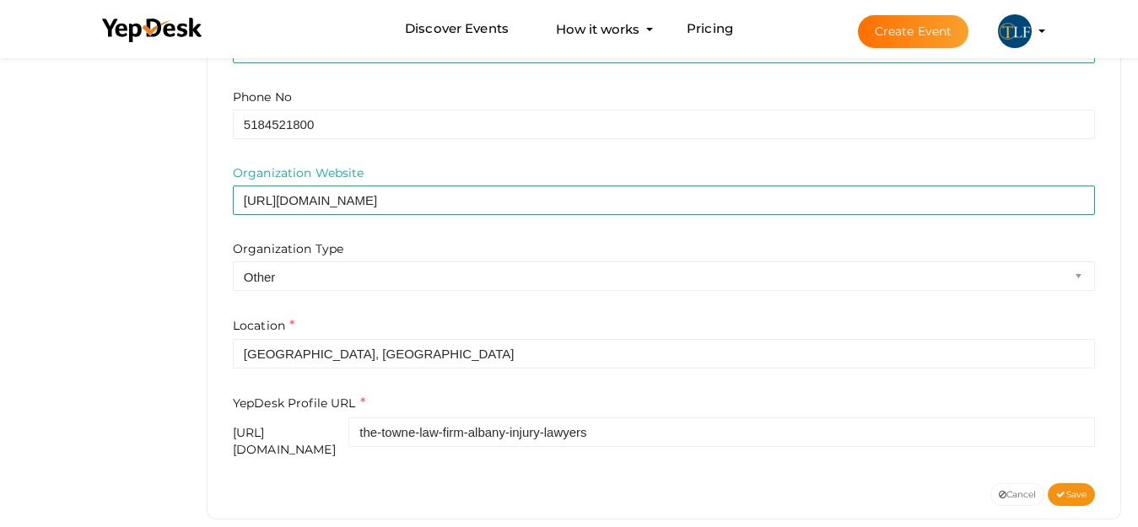
scroll to position [674, 0]
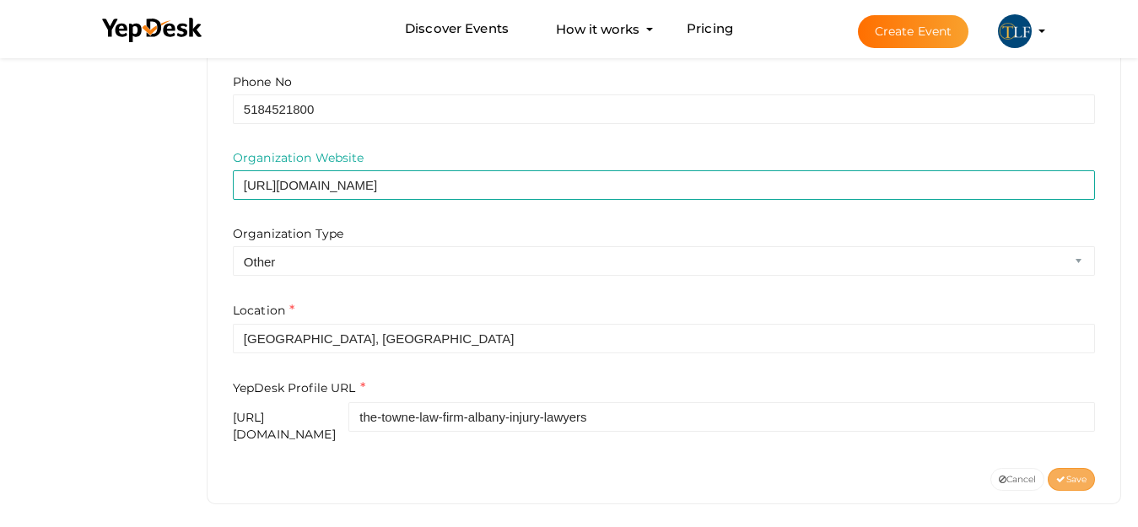
click at [1076, 468] on button "Save" at bounding box center [1071, 479] width 47 height 23
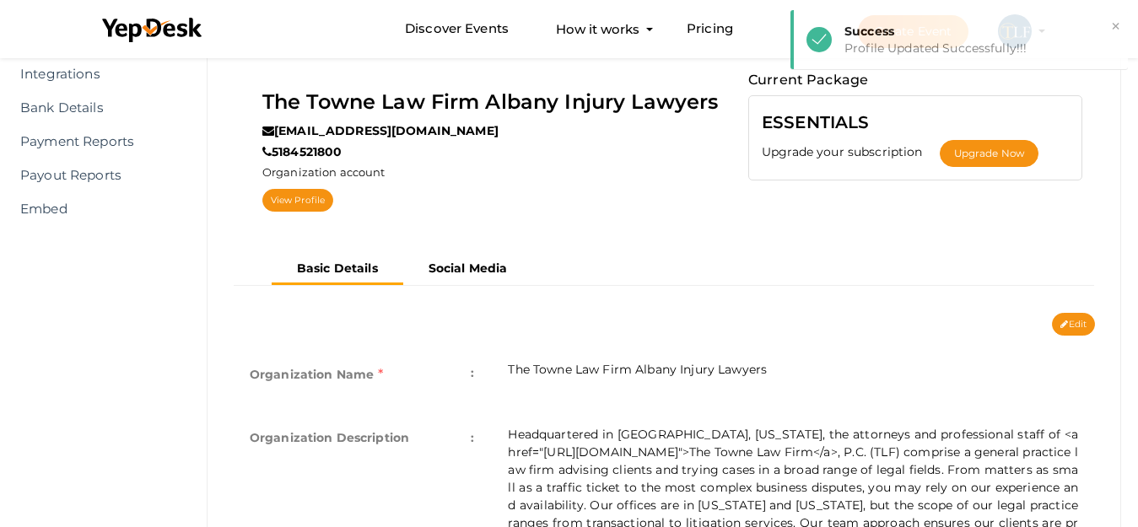
scroll to position [111, 0]
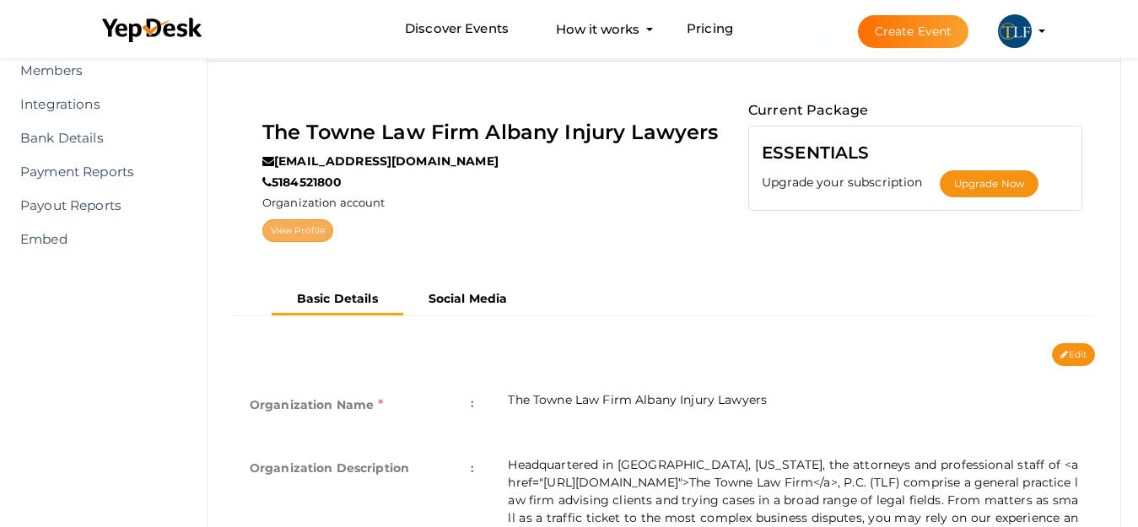
click at [304, 234] on link "View Profile" at bounding box center [297, 230] width 71 height 23
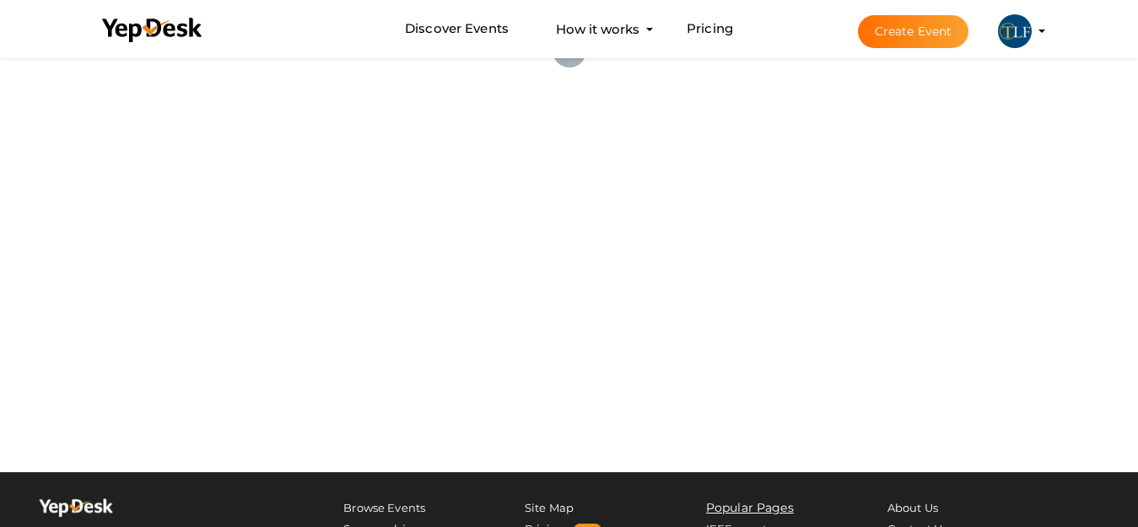
scroll to position [54, 0]
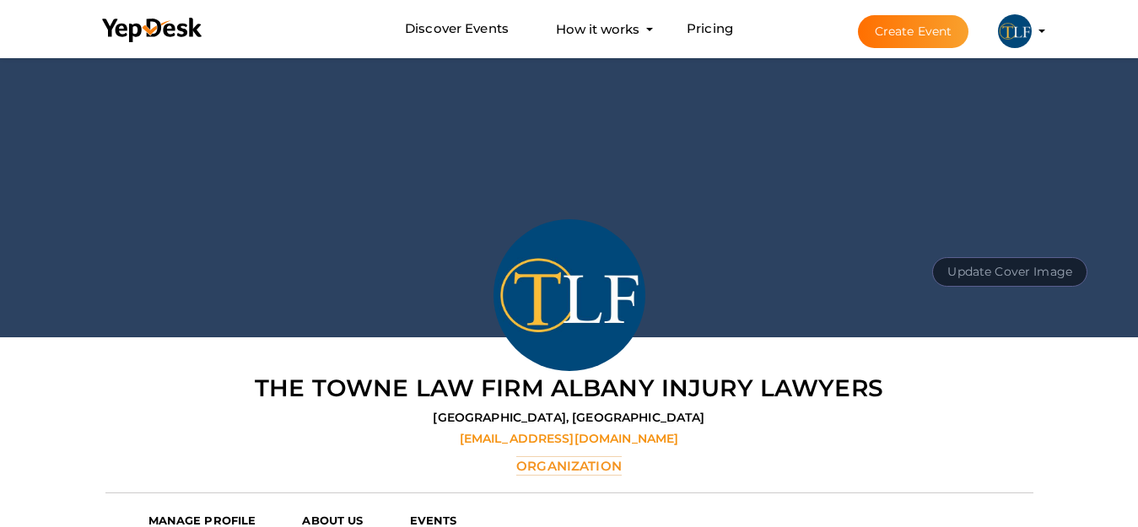
click at [1003, 272] on button "Update Cover Image" at bounding box center [1010, 272] width 155 height 30
click at [1023, 225] on input "file" at bounding box center [1008, 234] width 133 height 30
type input "C:\fakepath\banner.JPG"
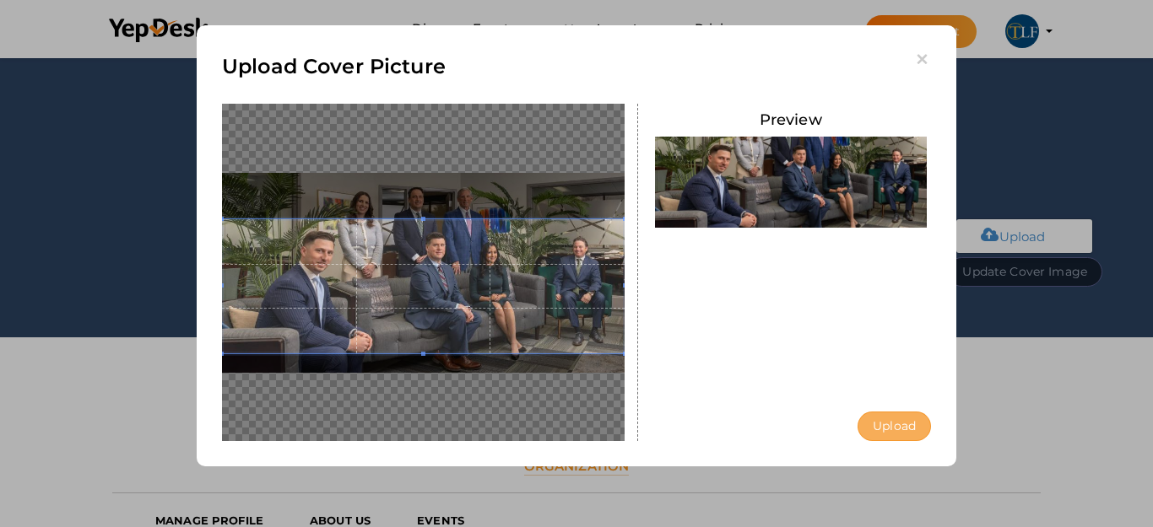
click at [912, 424] on button "Upload" at bounding box center [893, 427] width 73 height 30
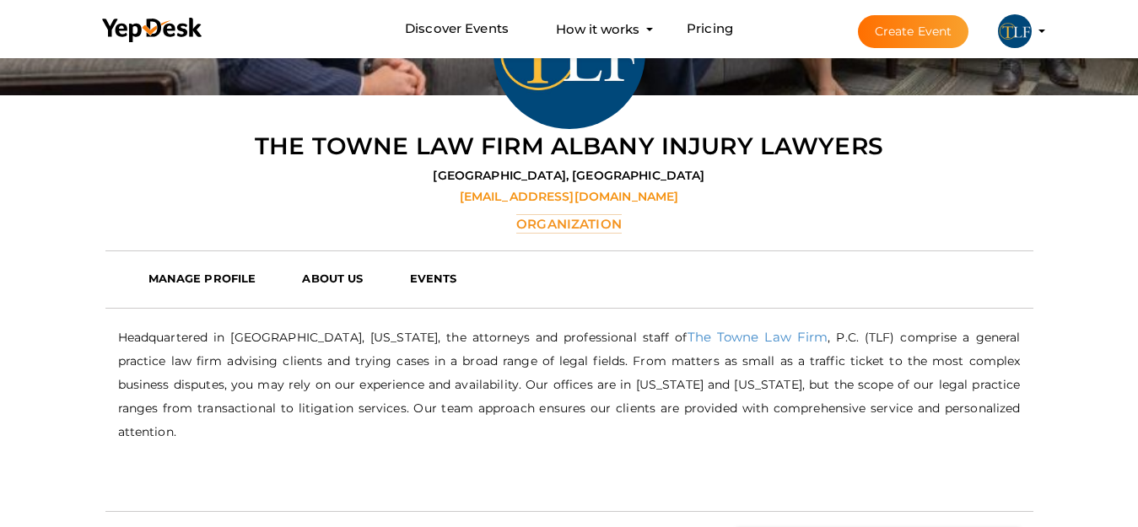
scroll to position [307, 0]
